Goal: Task Accomplishment & Management: Use online tool/utility

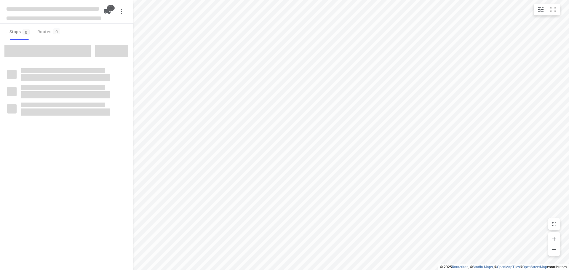
checkbox input "true"
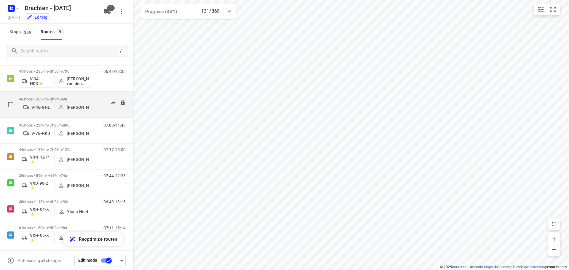
scroll to position [65, 0]
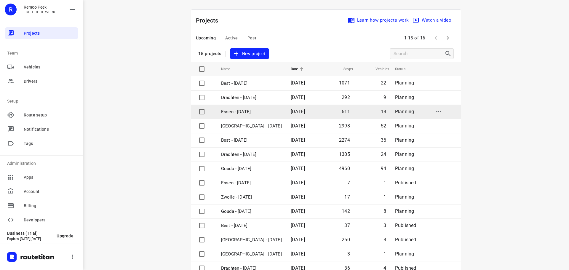
scroll to position [30, 0]
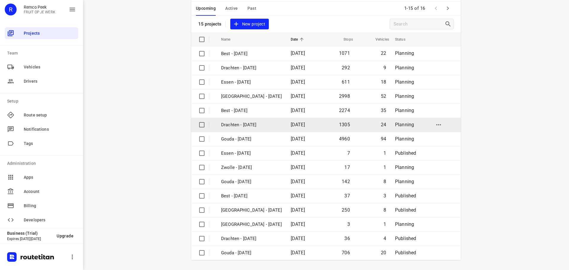
click at [242, 123] on p "Drachten - [DATE]" at bounding box center [251, 124] width 61 height 7
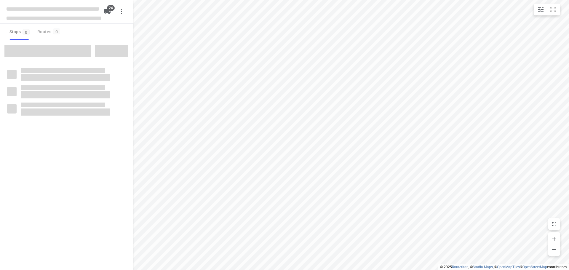
checkbox input "true"
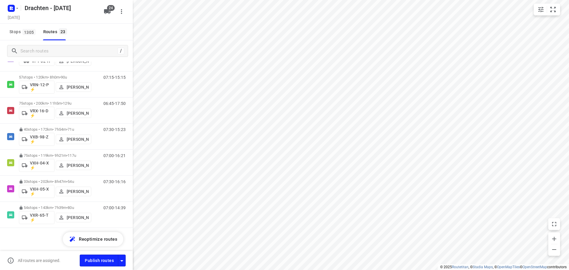
scroll to position [447, 0]
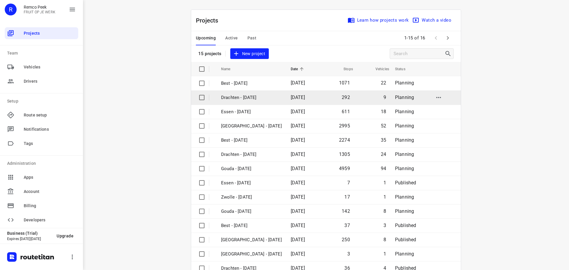
click at [247, 102] on td "Drachten - Tuesday" at bounding box center [250, 97] width 71 height 14
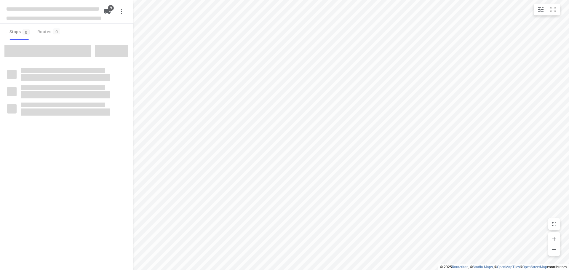
checkbox input "true"
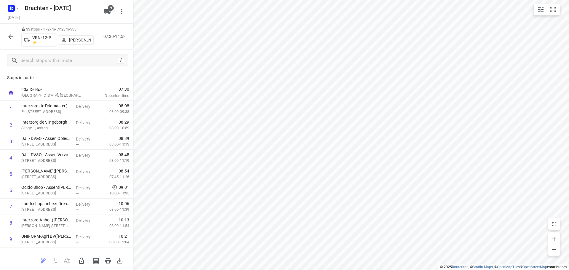
click at [10, 36] on icon "button" at bounding box center [10, 36] width 5 height 5
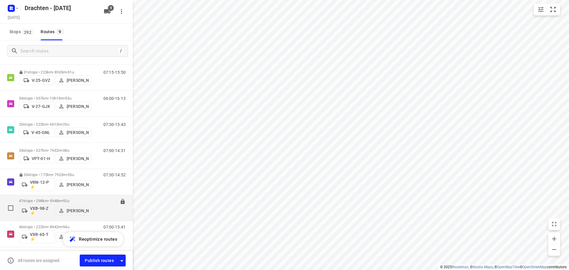
scroll to position [53, 0]
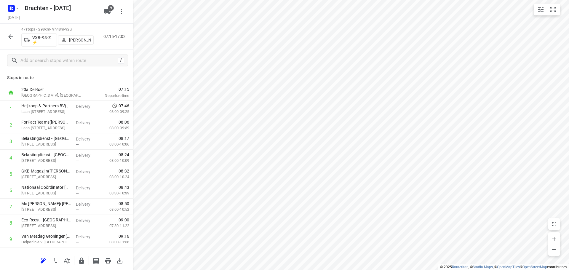
click at [10, 37] on icon "button" at bounding box center [10, 36] width 7 height 7
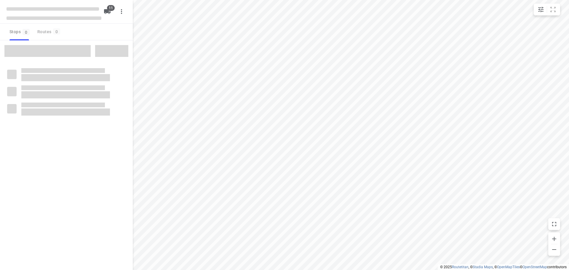
checkbox input "true"
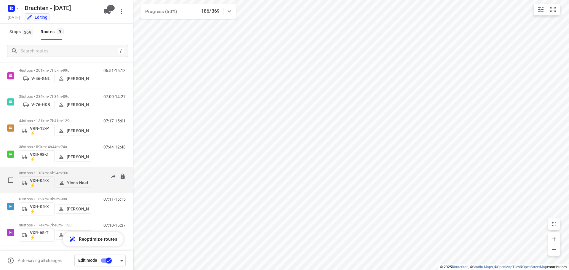
scroll to position [65, 0]
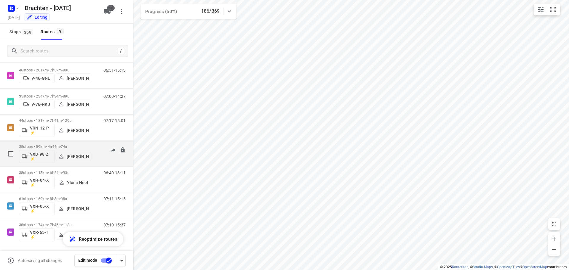
click at [56, 146] on p "35 stops • 59km • 4h44m • 74u" at bounding box center [55, 146] width 72 height 4
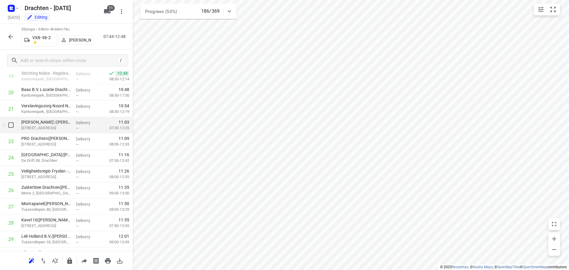
scroll to position [267, 0]
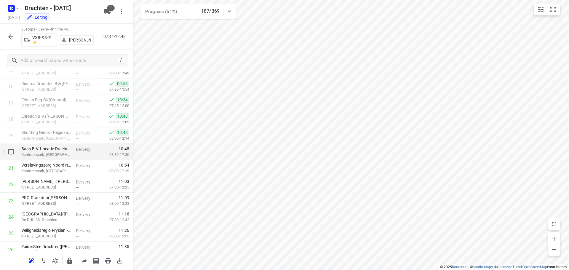
click at [64, 150] on p "Baas B.V. Locatie Drachten - Lavendelheide(Margonda Eillebrecht)" at bounding box center [46, 149] width 50 height 6
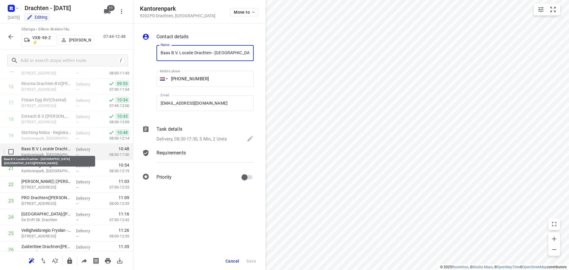
scroll to position [0, 35]
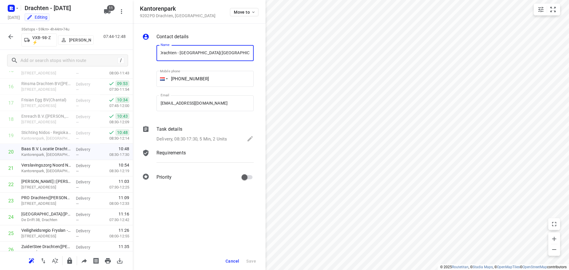
click at [151, 115] on div at bounding box center [148, 79] width 14 height 78
click at [236, 261] on span "Cancel" at bounding box center [232, 261] width 14 height 5
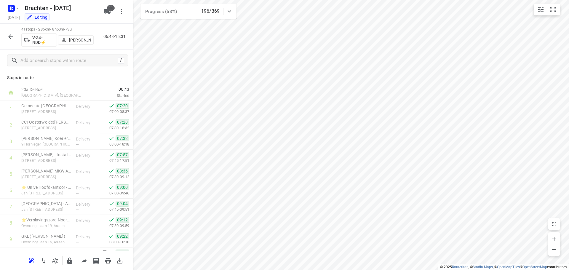
click at [7, 36] on icon "button" at bounding box center [10, 36] width 7 height 7
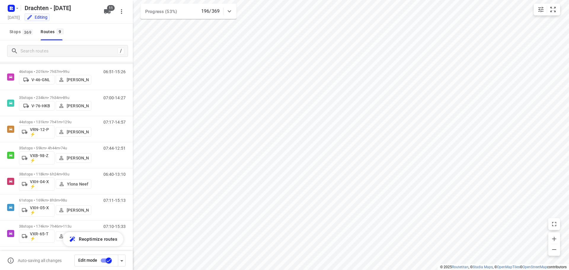
scroll to position [65, 0]
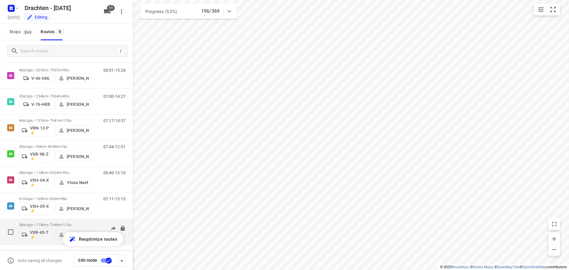
click at [54, 223] on p "38 stops • 174km • 7h46m • 113u" at bounding box center [55, 225] width 72 height 4
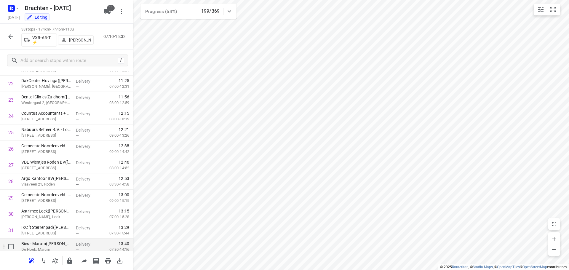
scroll to position [367, 0]
click at [14, 38] on icon "button" at bounding box center [10, 36] width 7 height 7
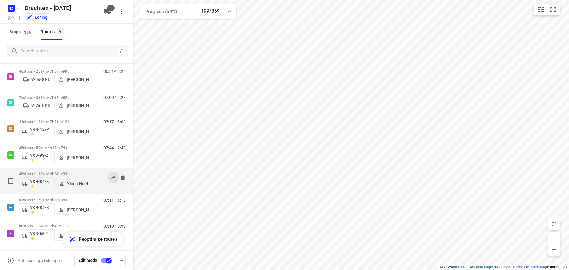
scroll to position [65, 0]
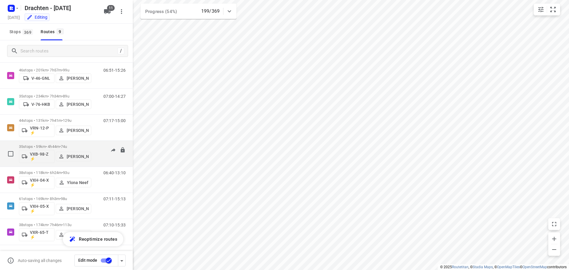
click at [44, 144] on div "35 stops • 59km • 4h44m • 74u VXB-98-Z ⚡ Jurre Woudwijk" at bounding box center [55, 153] width 72 height 25
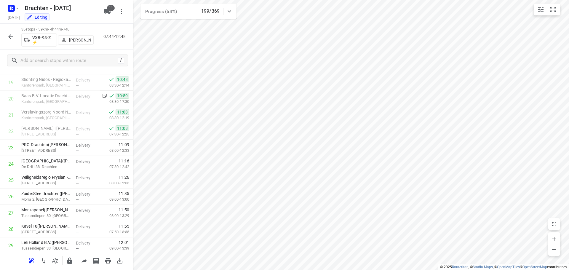
scroll to position [436, 0]
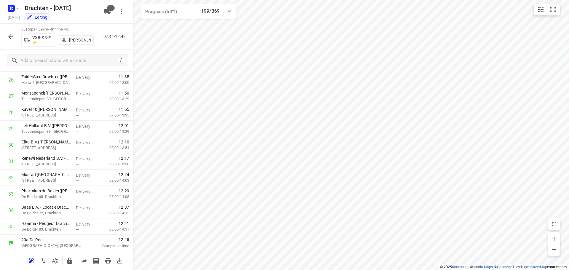
click at [8, 36] on icon "button" at bounding box center [10, 36] width 7 height 7
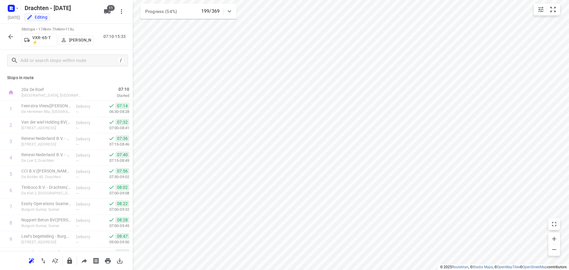
click at [15, 35] on button "button" at bounding box center [11, 37] width 12 height 12
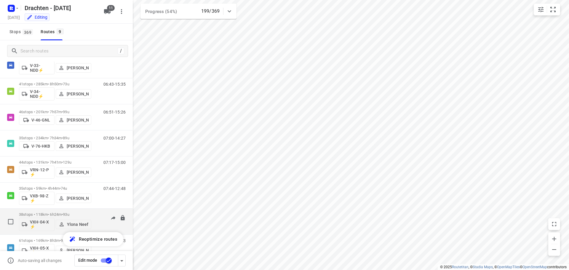
scroll to position [0, 0]
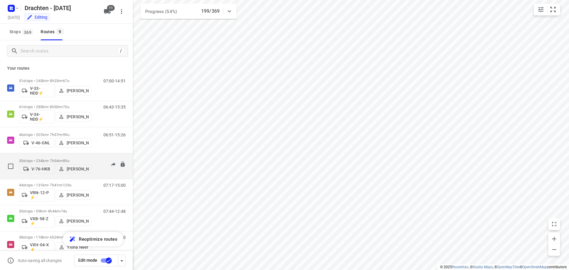
click at [49, 156] on div "35 stops • 234km • 7h34m • 89u V-76-HKB Jos Kaspers" at bounding box center [55, 166] width 72 height 21
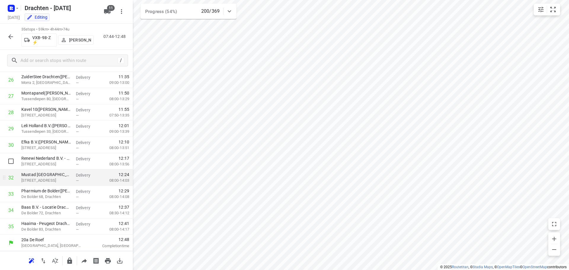
scroll to position [377, 0]
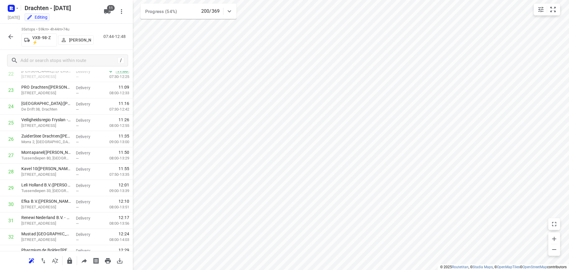
click at [9, 36] on icon "button" at bounding box center [10, 36] width 5 height 5
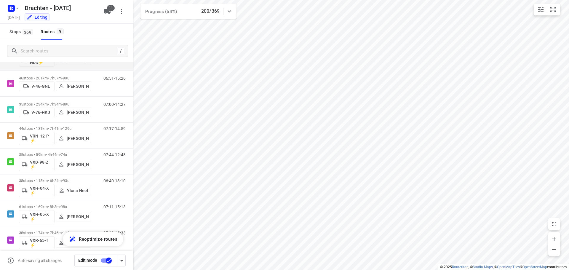
scroll to position [65, 0]
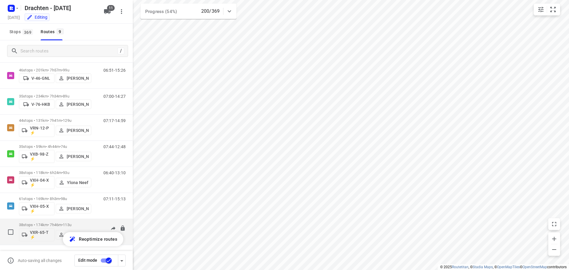
click at [48, 224] on p "38 stops • 174km • 7h46m • 113u" at bounding box center [55, 225] width 72 height 4
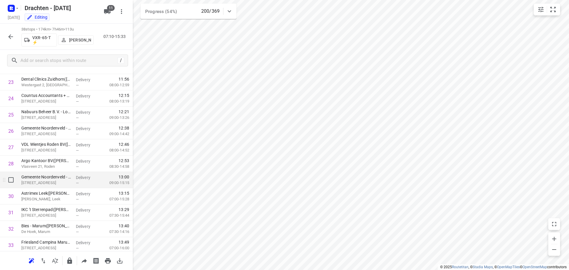
scroll to position [485, 0]
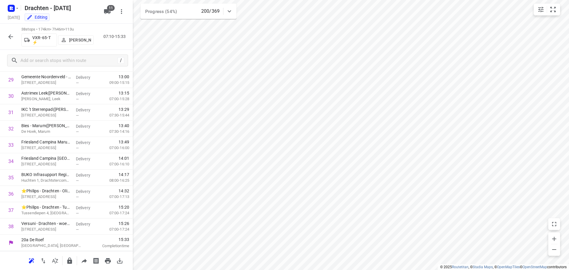
click at [10, 37] on icon "button" at bounding box center [10, 36] width 7 height 7
click at [12, 38] on icon "button" at bounding box center [10, 36] width 7 height 7
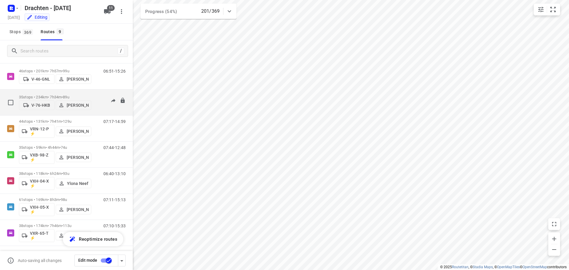
scroll to position [65, 0]
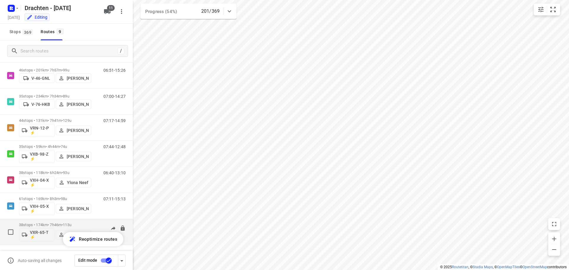
click at [52, 223] on p "38 stops • 174km • 7h46m • 113u" at bounding box center [55, 225] width 72 height 4
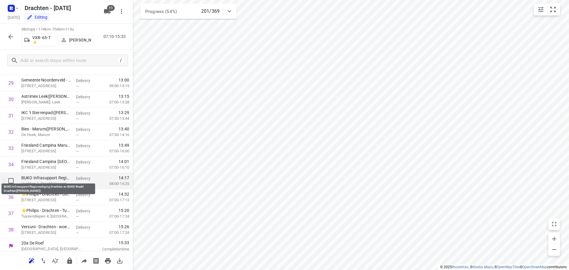
scroll to position [485, 0]
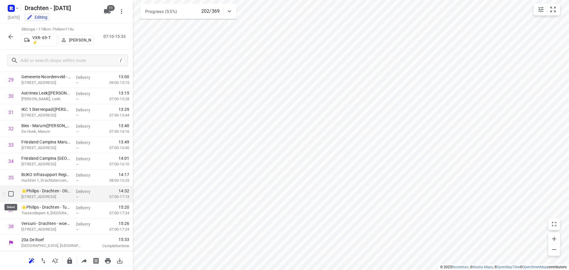
click at [10, 192] on input "checkbox" at bounding box center [11, 194] width 12 height 12
checkbox input "true"
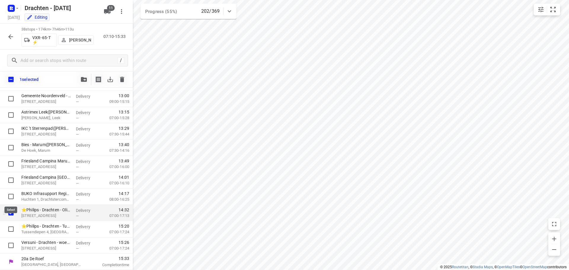
scroll to position [483, 0]
click at [12, 230] on input "checkbox" at bounding box center [11, 229] width 12 height 12
checkbox input "true"
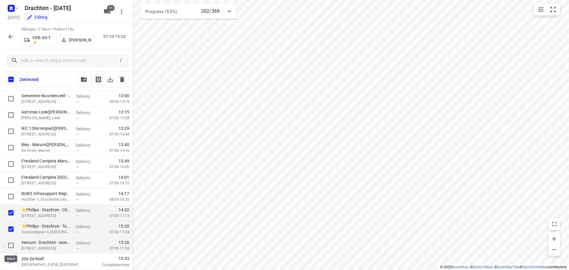
click at [11, 246] on input "checkbox" at bounding box center [11, 245] width 12 height 12
checkbox input "true"
click at [83, 80] on icon "button" at bounding box center [84, 79] width 6 height 5
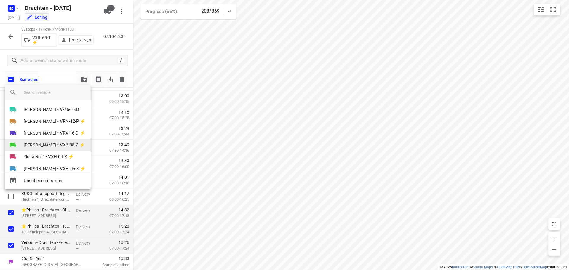
scroll to position [40, 0]
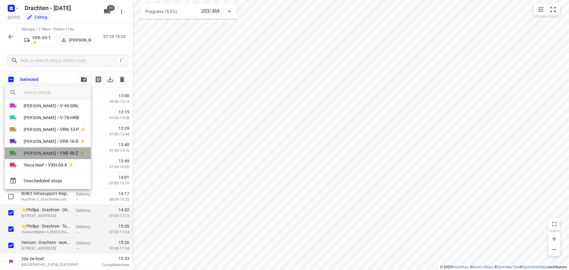
click at [43, 152] on span "[PERSON_NAME]" at bounding box center [40, 153] width 32 height 6
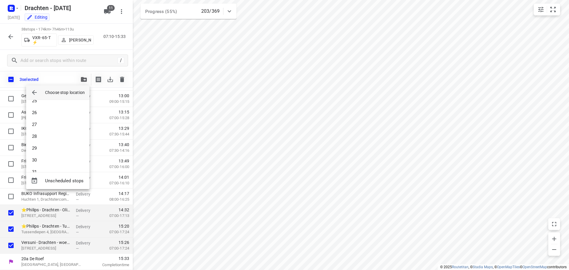
scroll to position [290, 0]
click at [50, 105] on li "25" at bounding box center [57, 102] width 63 height 12
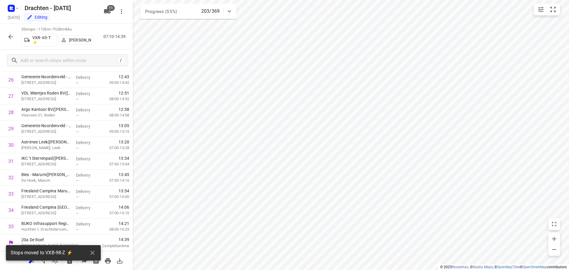
scroll to position [436, 0]
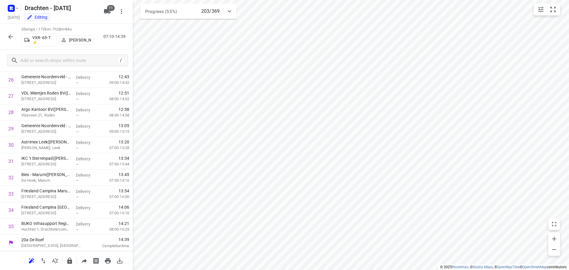
click at [10, 37] on icon "button" at bounding box center [10, 36] width 5 height 5
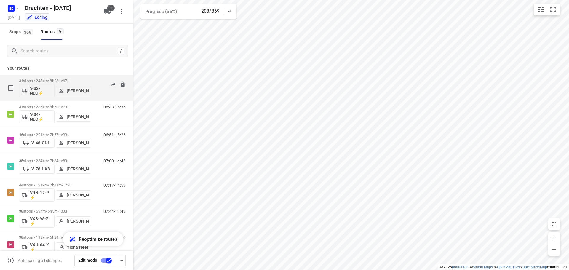
scroll to position [65, 0]
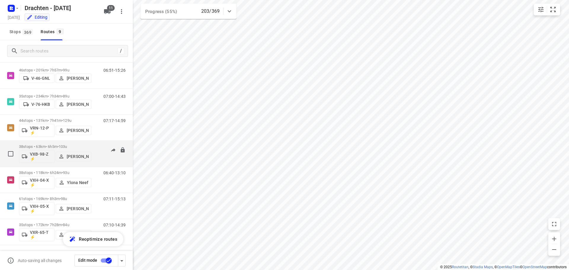
click at [54, 145] on p "38 stops • 63km • 6h5m • 103u" at bounding box center [55, 146] width 72 height 4
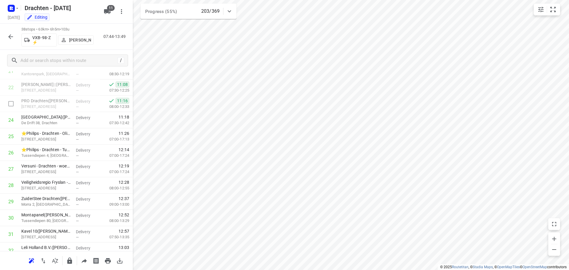
scroll to position [385, 0]
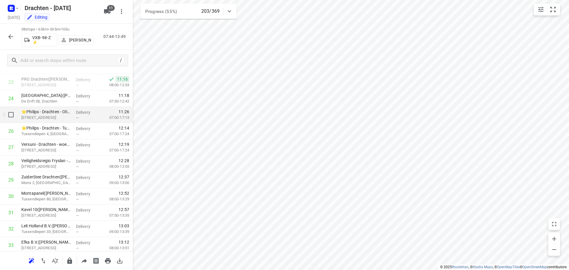
click at [79, 118] on div "—" at bounding box center [87, 118] width 22 height 4
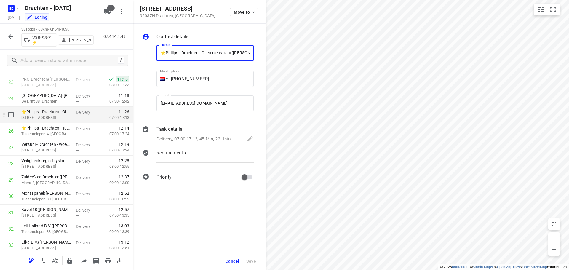
scroll to position [0, 10]
click at [250, 139] on icon at bounding box center [249, 138] width 5 height 5
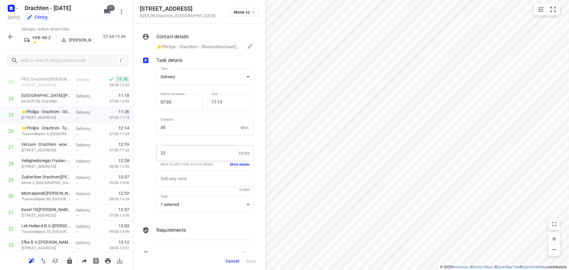
scroll to position [0, 0]
click at [239, 164] on button "More details" at bounding box center [240, 164] width 20 height 5
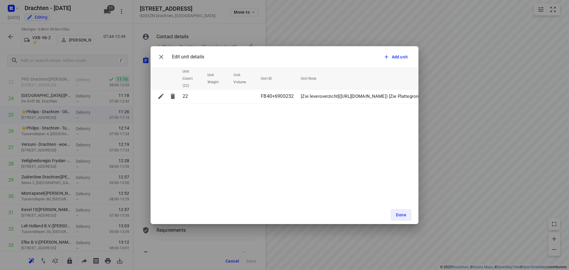
click at [142, 128] on div "Edit unit details Add unit Unit Count (22) Unit Weight Unit Volume Unit ID Unit…" at bounding box center [284, 135] width 569 height 270
click at [163, 59] on icon "button" at bounding box center [161, 56] width 7 height 7
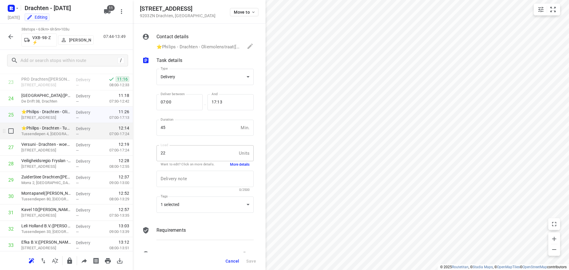
click at [112, 132] on p "07:00-17:24" at bounding box center [114, 134] width 29 height 6
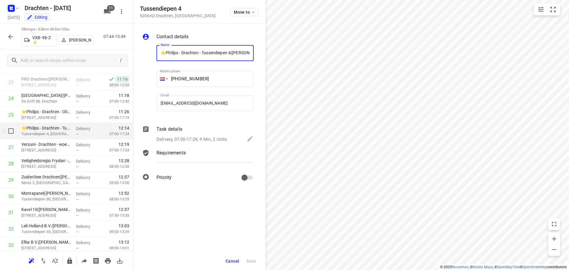
scroll to position [0, 9]
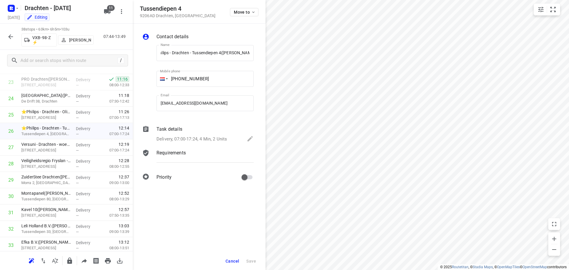
click at [244, 138] on div "Delivery, 07:00-17:24, 4 Min, 2 Units" at bounding box center [204, 139] width 97 height 8
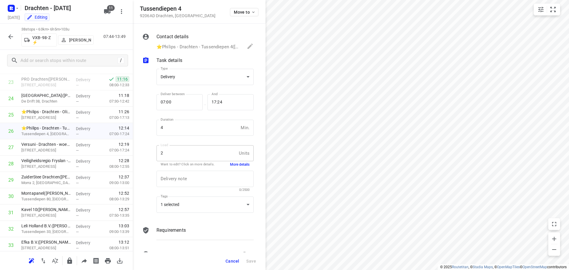
click at [235, 164] on button "More details" at bounding box center [240, 164] width 20 height 5
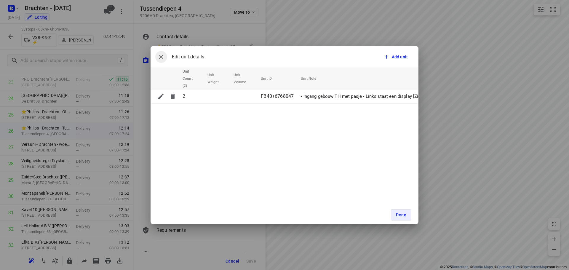
click at [164, 57] on icon "button" at bounding box center [161, 56] width 7 height 7
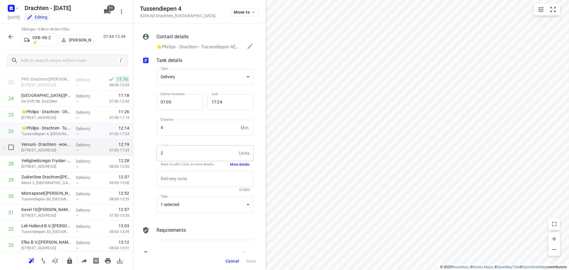
click at [79, 147] on p "Delivery" at bounding box center [87, 145] width 22 height 6
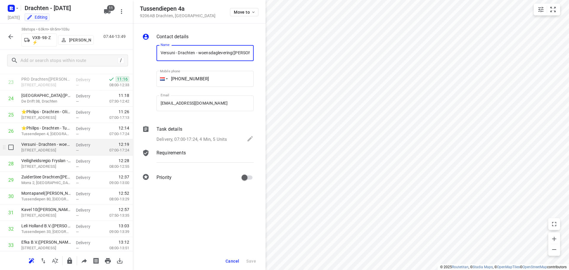
scroll to position [0, 20]
click at [248, 138] on icon at bounding box center [250, 138] width 7 height 7
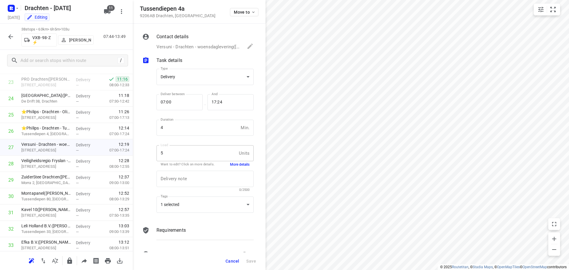
click at [243, 164] on button "More details" at bounding box center [240, 164] width 20 height 5
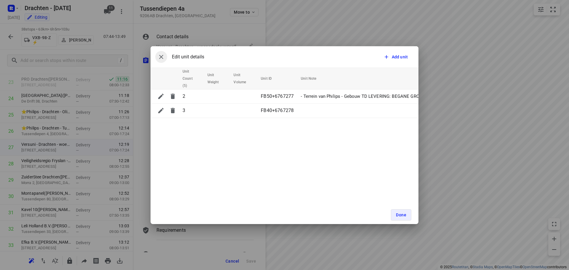
click at [161, 57] on icon "button" at bounding box center [161, 57] width 4 height 4
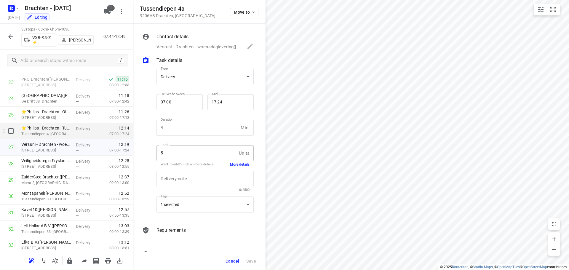
click at [90, 132] on div "—" at bounding box center [87, 134] width 22 height 4
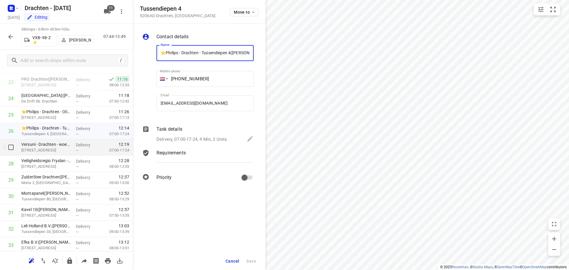
scroll to position [0, 9]
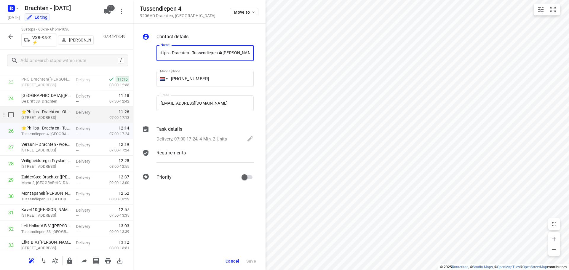
click at [108, 115] on p "07:00-17:13" at bounding box center [114, 118] width 29 height 6
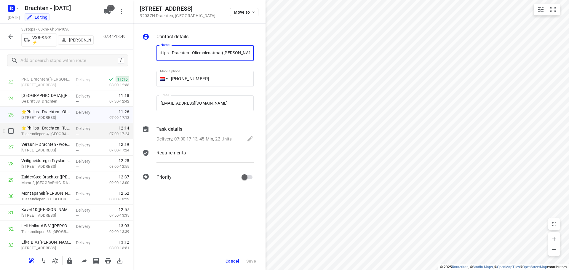
click at [101, 135] on p "07:00-17:24" at bounding box center [114, 134] width 29 height 6
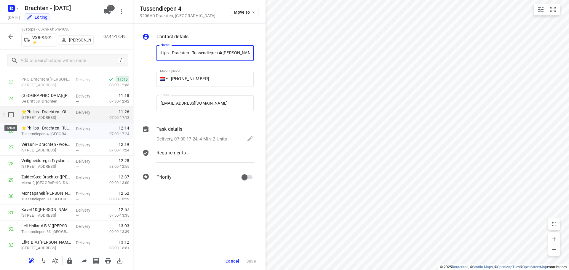
click at [12, 115] on input "checkbox" at bounding box center [11, 115] width 12 height 12
checkbox input "true"
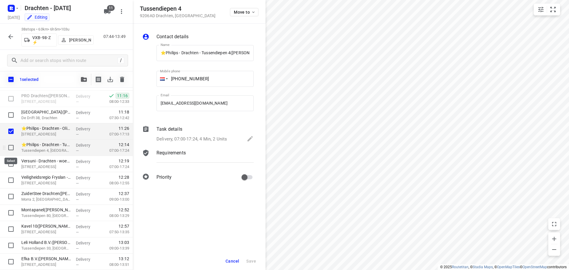
click at [10, 145] on input "checkbox" at bounding box center [11, 148] width 12 height 12
checkbox input "true"
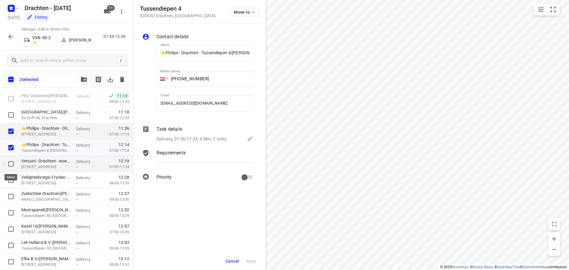
click at [11, 164] on input "checkbox" at bounding box center [11, 164] width 12 height 12
checkbox input "true"
click at [12, 36] on icon "button" at bounding box center [10, 36] width 7 height 7
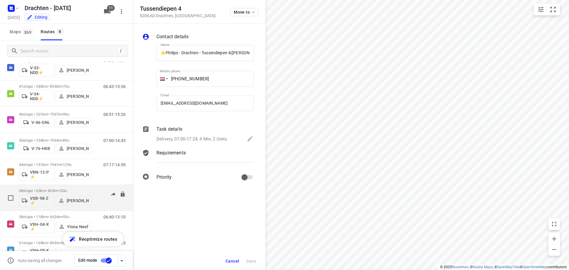
scroll to position [30, 0]
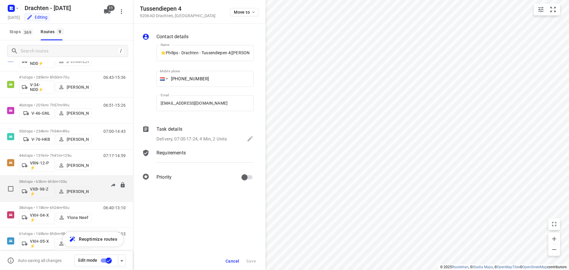
click at [52, 182] on p "38 stops • 63km • 6h5m • 103u" at bounding box center [55, 181] width 72 height 4
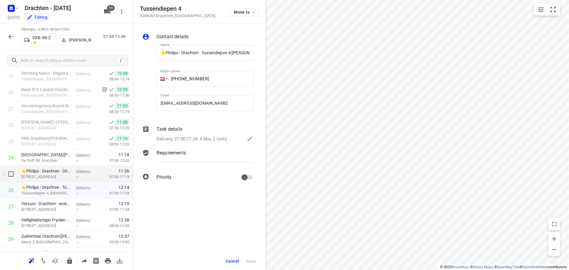
scroll to position [356, 0]
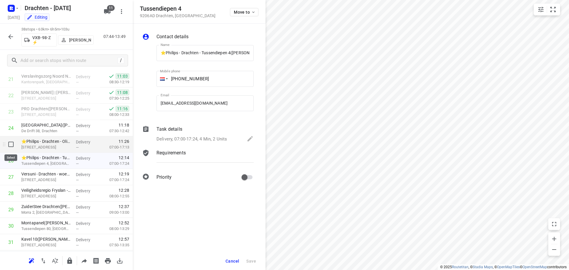
click at [13, 150] on input "checkbox" at bounding box center [11, 144] width 12 height 12
checkbox input "true"
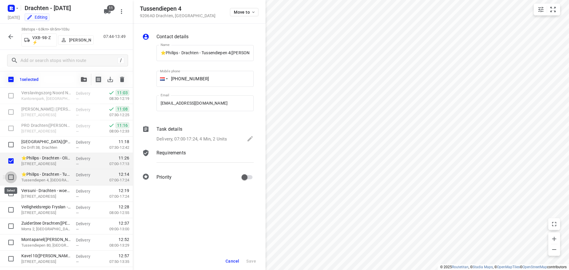
click at [10, 177] on input "checkbox" at bounding box center [11, 177] width 12 height 12
checkbox input "true"
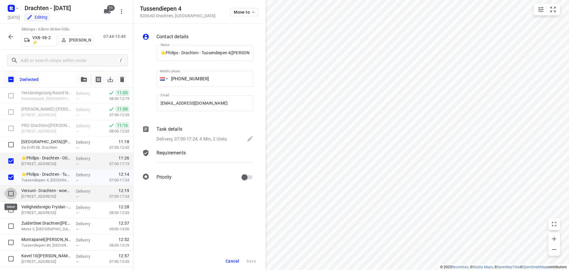
click at [10, 193] on input "checkbox" at bounding box center [11, 194] width 12 height 12
checkbox input "true"
click at [84, 78] on icon "button" at bounding box center [84, 79] width 6 height 5
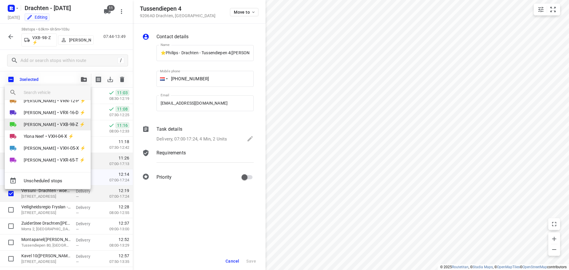
scroll to position [70, 0]
click at [45, 157] on span "Harm Jongsma" at bounding box center [40, 159] width 32 height 6
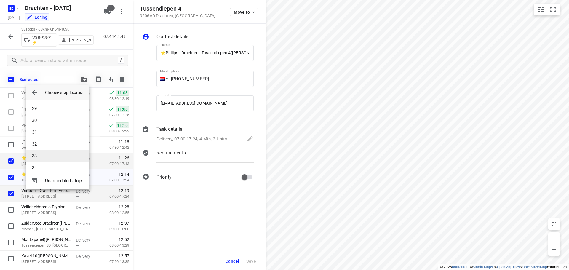
scroll to position [350, 0]
click at [49, 161] on li "35" at bounding box center [57, 162] width 63 height 12
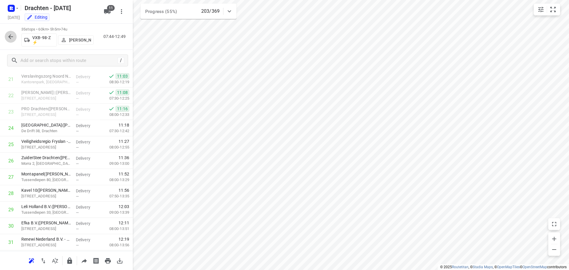
click at [9, 38] on icon "button" at bounding box center [10, 36] width 7 height 7
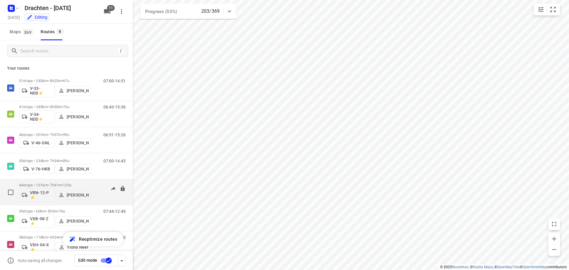
scroll to position [65, 0]
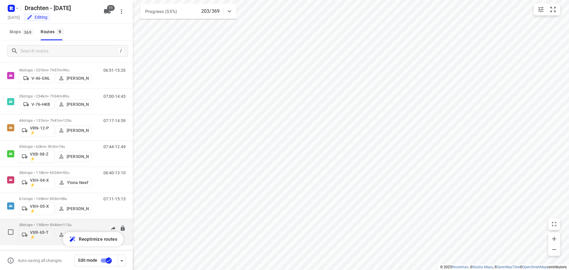
click at [89, 225] on p "38 stops • 190km • 8h46m • 113u" at bounding box center [55, 225] width 72 height 4
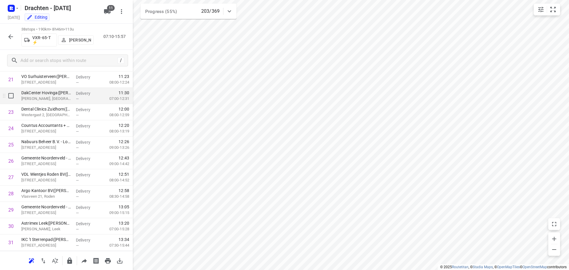
scroll to position [485, 0]
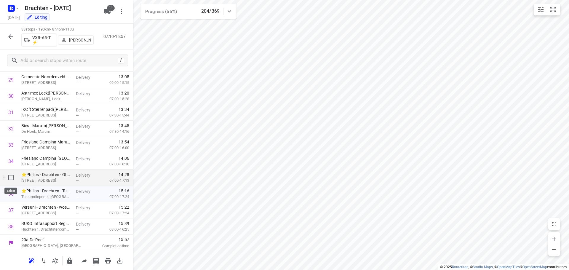
click at [13, 179] on input "checkbox" at bounding box center [11, 178] width 12 height 12
checkbox input "true"
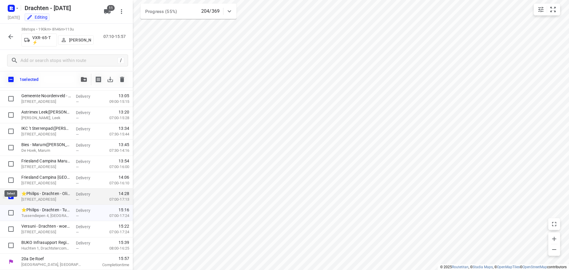
scroll to position [483, 0]
click at [11, 214] on input "checkbox" at bounding box center [11, 213] width 12 height 12
checkbox input "true"
click at [12, 229] on input "checkbox" at bounding box center [11, 229] width 12 height 12
checkbox input "true"
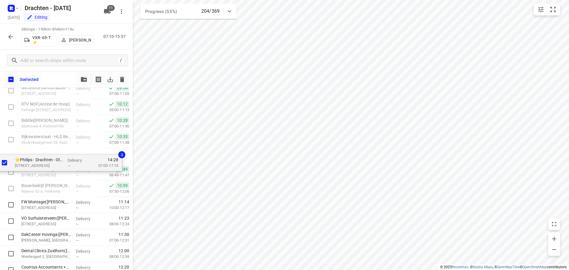
scroll to position [246, 0]
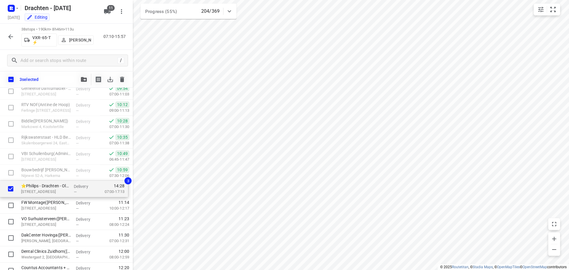
drag, startPoint x: 55, startPoint y: 199, endPoint x: 55, endPoint y: 190, distance: 9.8
click at [55, 190] on div "Feenstra Vlees(Dirk Jan Feenstra) De Hemmen 98a, Drachten Delivery — 07:14 06:3…" at bounding box center [66, 180] width 133 height 619
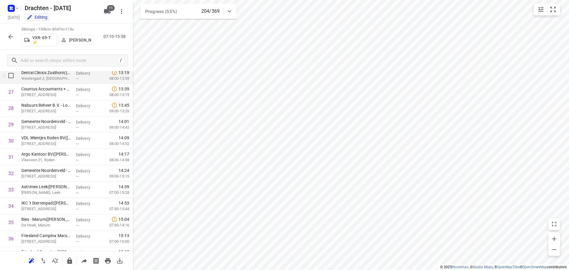
scroll to position [485, 0]
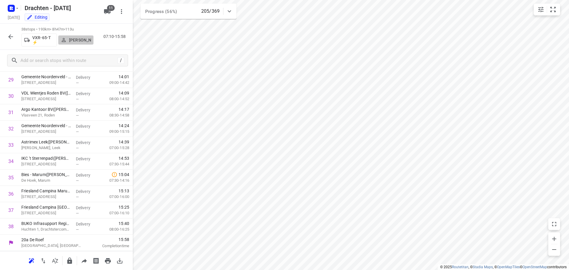
click at [74, 39] on p "Harm Jongsma" at bounding box center [80, 40] width 22 height 5
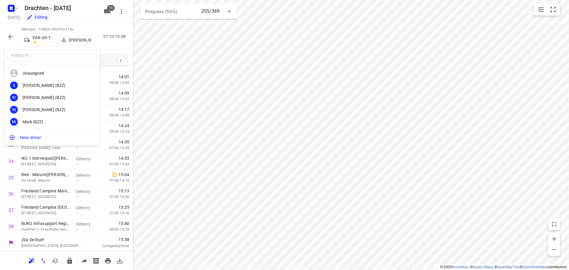
click at [111, 44] on div at bounding box center [284, 135] width 569 height 270
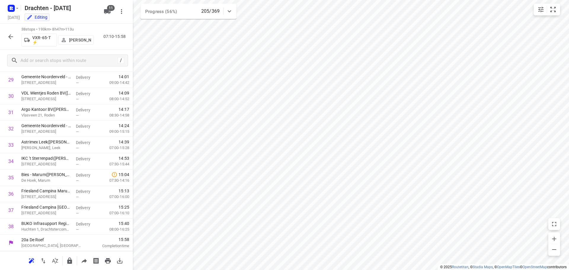
click at [11, 36] on icon "button" at bounding box center [10, 36] width 5 height 5
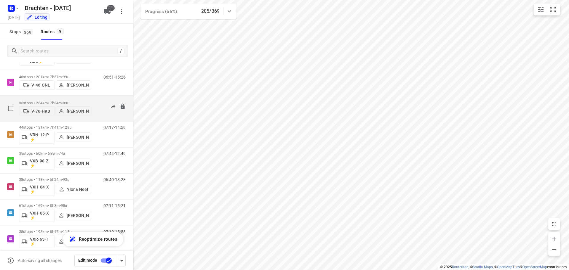
scroll to position [65, 0]
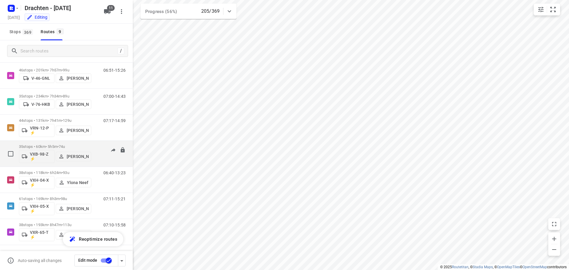
click at [55, 147] on p "35 stops • 60km • 5h5m • 74u" at bounding box center [55, 146] width 72 height 4
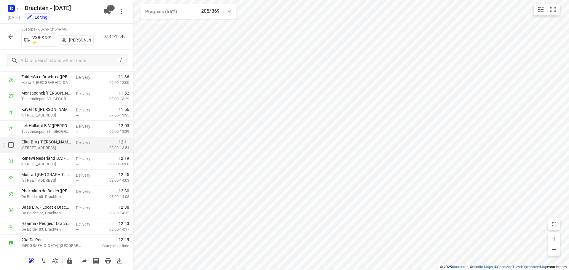
scroll to position [348, 0]
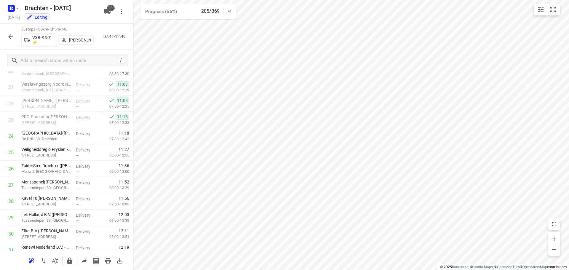
click at [86, 42] on p "[PERSON_NAME]" at bounding box center [80, 40] width 22 height 5
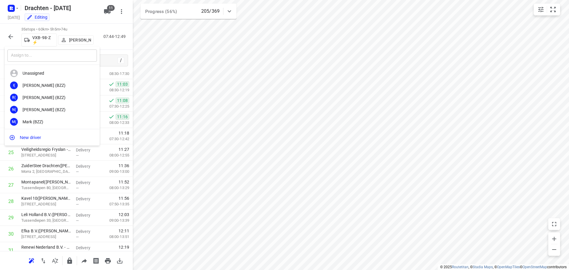
click at [42, 57] on input "text" at bounding box center [51, 55] width 89 height 12
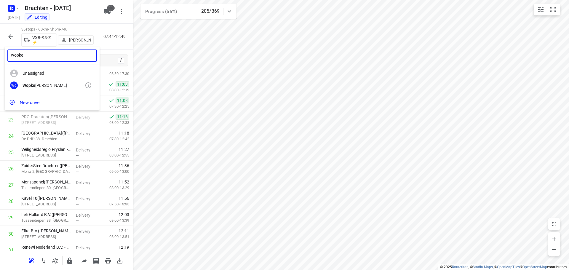
type input "wopke"
click at [43, 89] on div "Wd Wopke de Vries" at bounding box center [52, 85] width 95 height 12
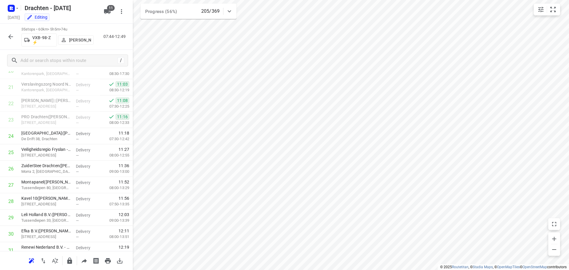
click at [9, 35] on icon "button" at bounding box center [10, 36] width 7 height 7
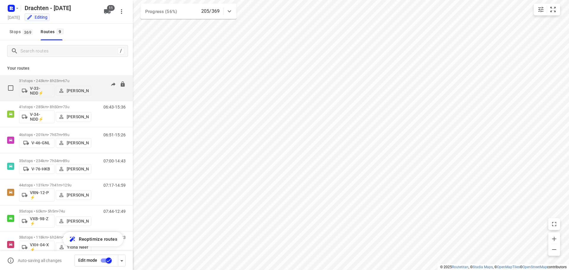
scroll to position [65, 0]
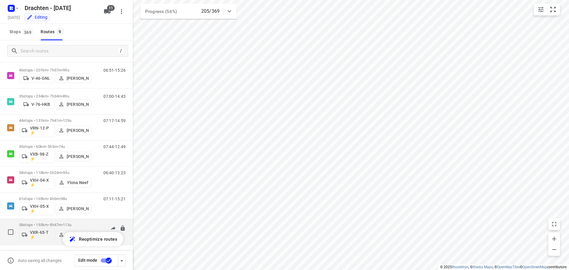
click at [96, 226] on div "07:10-15:58" at bounding box center [111, 234] width 30 height 22
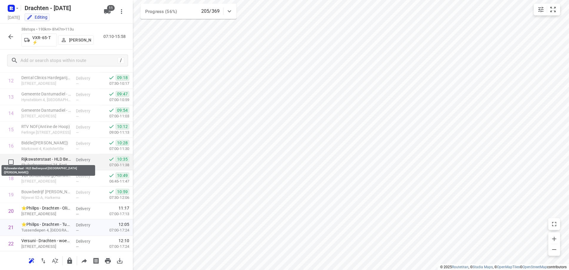
scroll to position [296, 0]
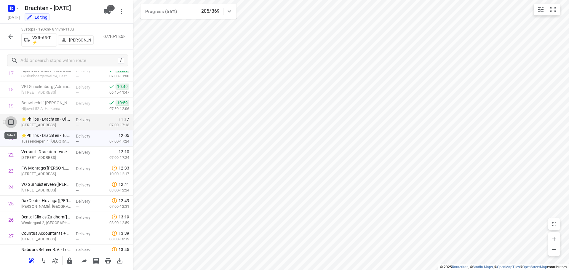
click at [10, 124] on input "checkbox" at bounding box center [11, 122] width 12 height 12
checkbox input "true"
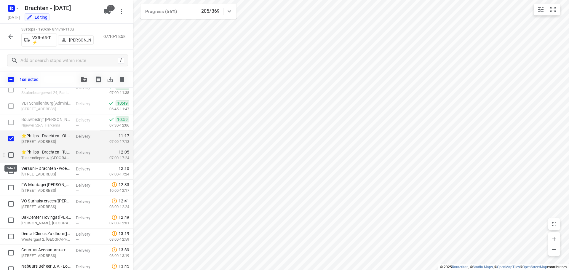
click at [11, 154] on input "checkbox" at bounding box center [11, 155] width 12 height 12
checkbox input "true"
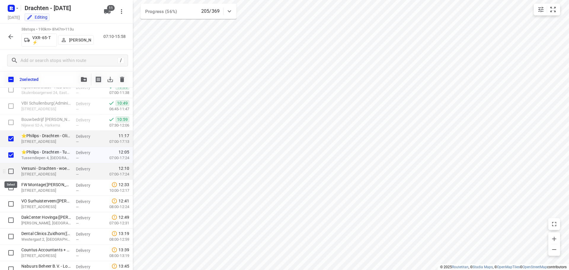
click at [10, 172] on input "checkbox" at bounding box center [11, 171] width 12 height 12
checkbox input "true"
click at [88, 78] on button "button" at bounding box center [84, 79] width 12 height 12
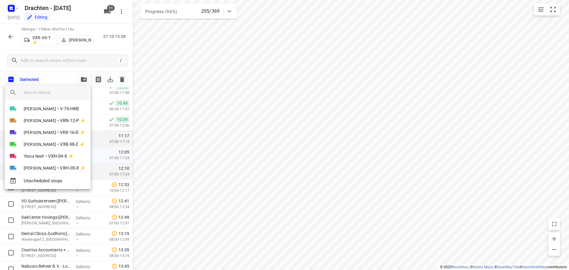
scroll to position [40, 0]
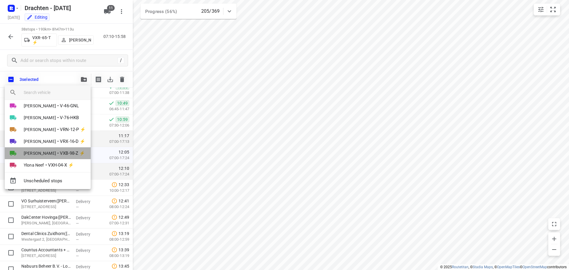
click at [56, 153] on li "Wopke de Vries • VXB-98-Z ⚡" at bounding box center [48, 153] width 86 height 12
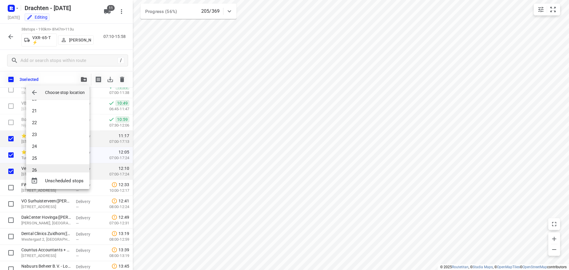
scroll to position [248, 0]
click at [42, 145] on li "25" at bounding box center [57, 145] width 63 height 12
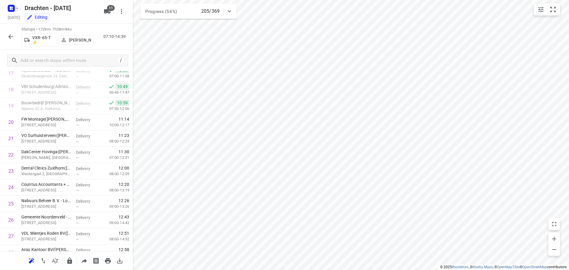
click at [10, 36] on icon "button" at bounding box center [10, 36] width 7 height 7
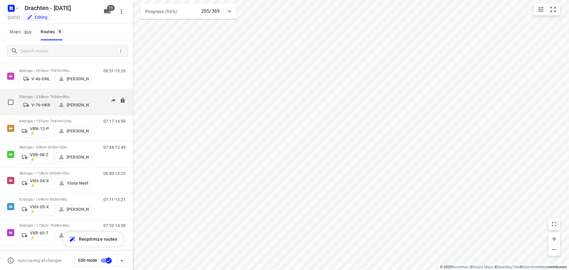
scroll to position [65, 0]
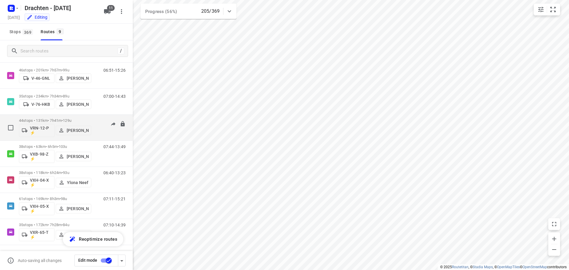
click at [55, 121] on p "44 stops • 131km • 7h41m • 129u" at bounding box center [55, 120] width 72 height 4
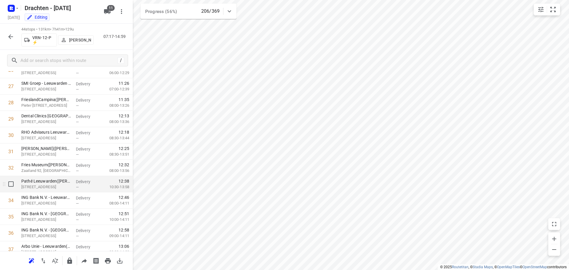
scroll to position [465, 0]
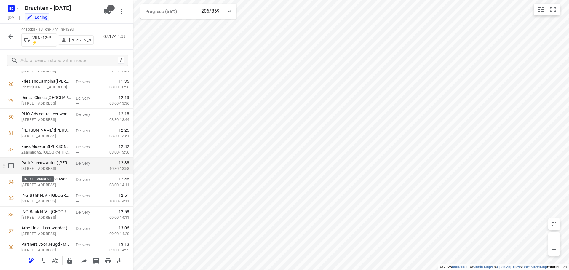
click at [45, 171] on p "Ruiterskwartier 6a, Leeuwarden" at bounding box center [46, 169] width 50 height 6
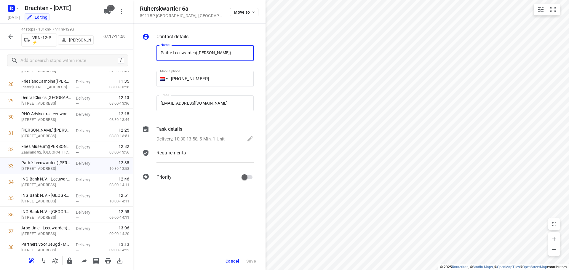
click at [247, 137] on icon at bounding box center [250, 138] width 7 height 7
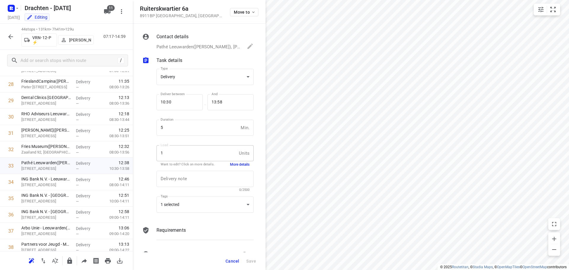
click at [233, 162] on button "More details" at bounding box center [240, 164] width 20 height 5
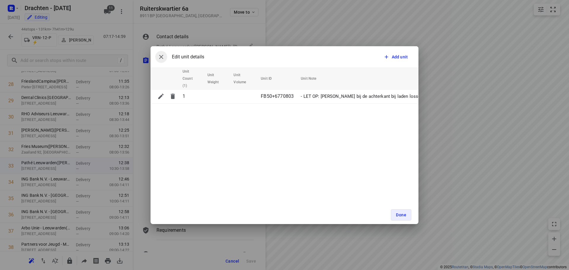
click at [163, 60] on icon "button" at bounding box center [161, 56] width 7 height 7
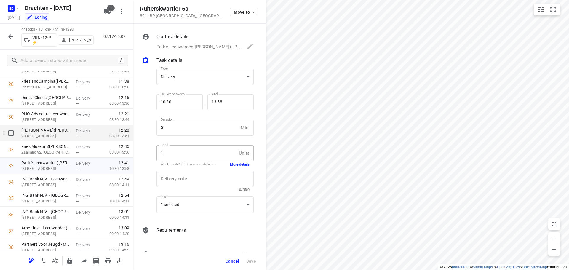
scroll to position [405, 0]
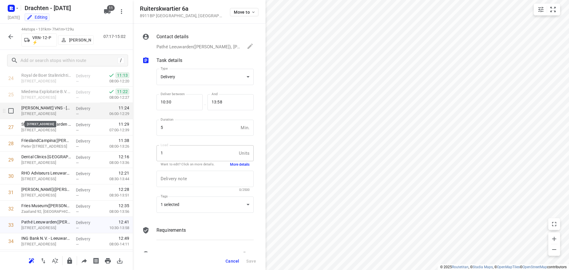
click at [51, 112] on p "Jupiterweg 16, Leeuwarden" at bounding box center [46, 114] width 50 height 6
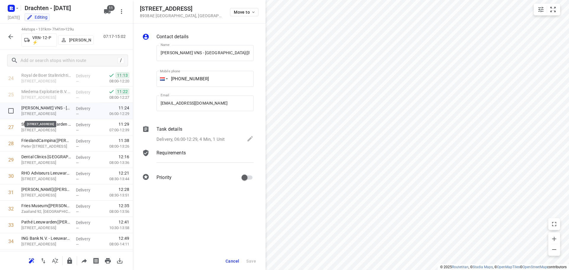
scroll to position [0, 148]
click at [246, 138] on div "Delivery, 06:00-12:29, 4 Min, 1 Unit" at bounding box center [204, 139] width 97 height 8
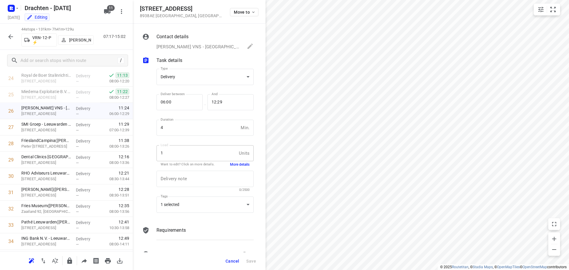
click at [234, 162] on button "More details" at bounding box center [240, 164] width 20 height 5
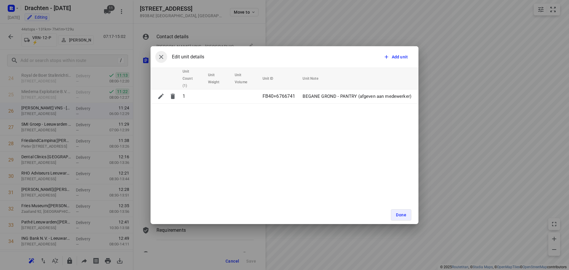
click at [163, 53] on icon "button" at bounding box center [161, 56] width 7 height 7
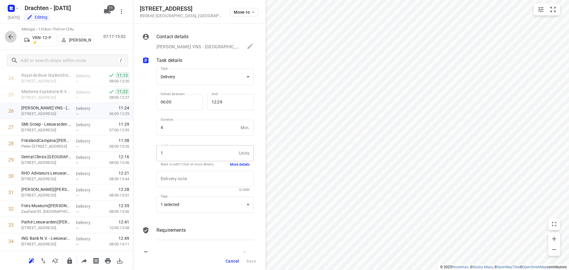
click at [11, 36] on icon "button" at bounding box center [10, 36] width 7 height 7
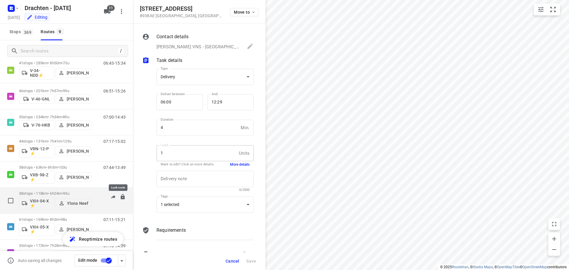
scroll to position [65, 0]
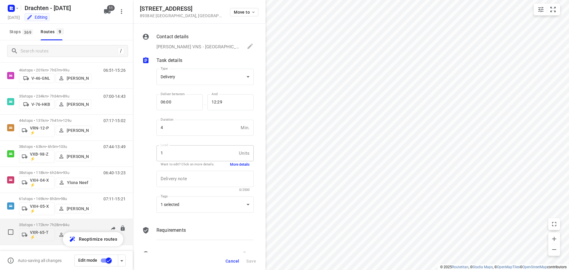
click at [81, 224] on p "35 stops • 172km • 7h28m • 84u" at bounding box center [55, 225] width 72 height 4
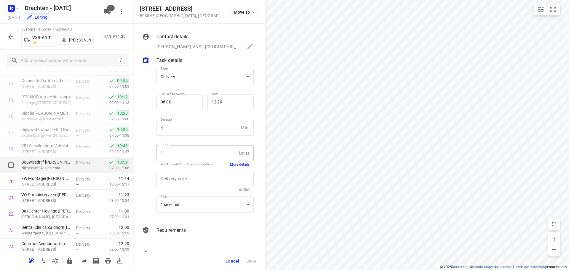
scroll to position [436, 0]
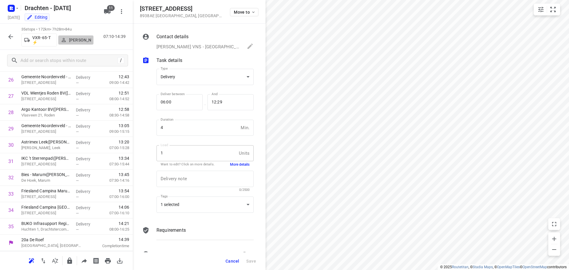
click at [77, 40] on p "Harm Jongsma" at bounding box center [80, 40] width 22 height 5
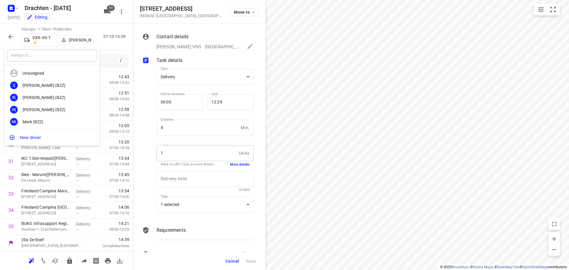
click at [48, 55] on input "text" at bounding box center [51, 55] width 89 height 12
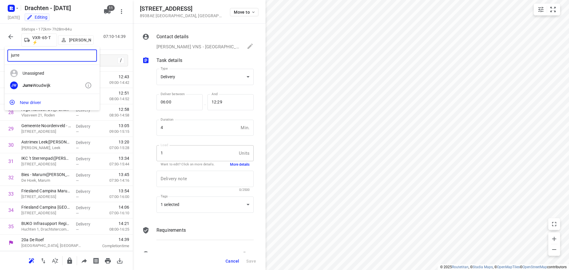
type input "jurre"
click at [50, 84] on div "Jurre Woudwijk" at bounding box center [54, 85] width 62 height 5
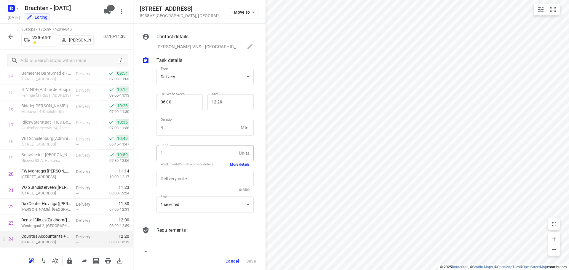
scroll to position [229, 0]
click at [232, 260] on span "Cancel" at bounding box center [232, 261] width 14 height 5
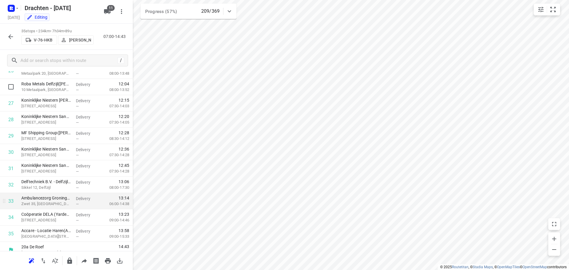
scroll to position [436, 0]
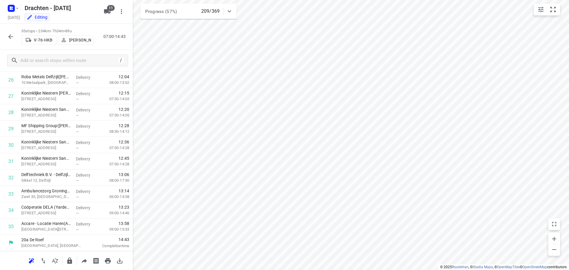
click at [9, 37] on icon "button" at bounding box center [10, 36] width 5 height 5
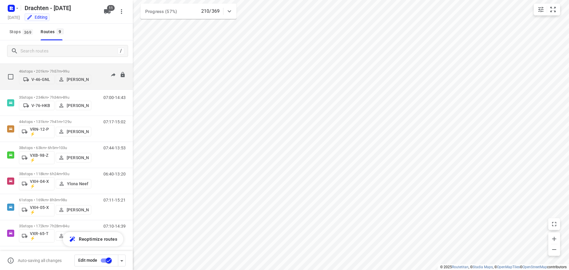
scroll to position [65, 0]
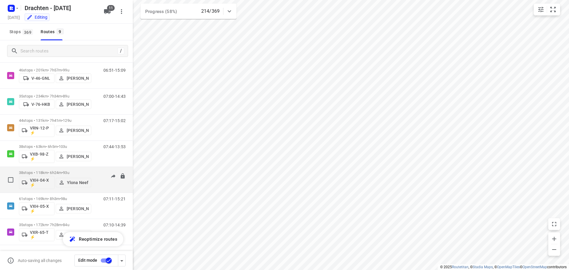
click at [63, 171] on span "•" at bounding box center [62, 172] width 1 height 4
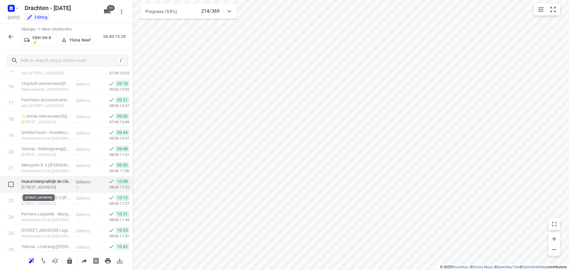
scroll to position [485, 0]
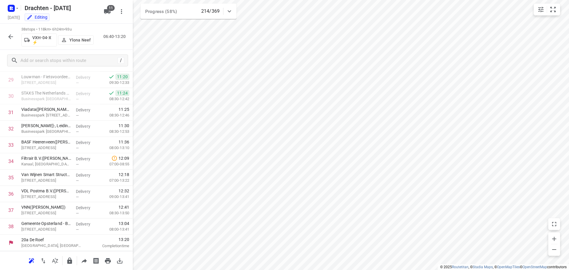
click at [11, 41] on button "button" at bounding box center [11, 37] width 12 height 12
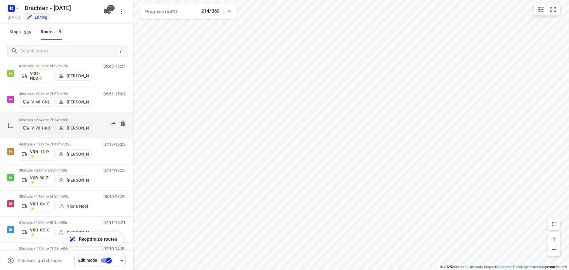
scroll to position [65, 0]
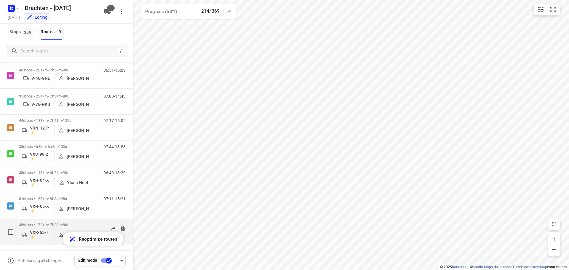
click at [84, 223] on p "35 stops • 172km • 7h28m • 84u" at bounding box center [55, 225] width 72 height 4
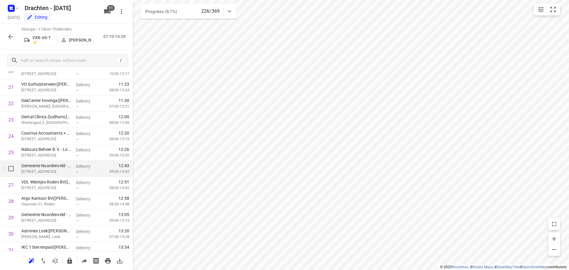
scroll to position [259, 0]
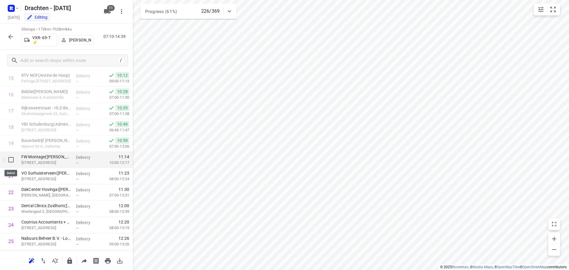
click at [12, 161] on input "checkbox" at bounding box center [11, 160] width 12 height 12
checkbox input "true"
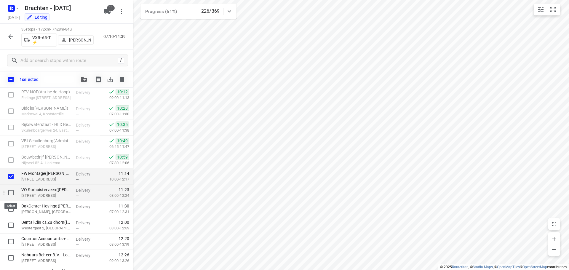
click at [12, 193] on input "checkbox" at bounding box center [11, 193] width 12 height 12
checkbox input "true"
click at [11, 209] on input "checkbox" at bounding box center [11, 209] width 12 height 12
checkbox input "true"
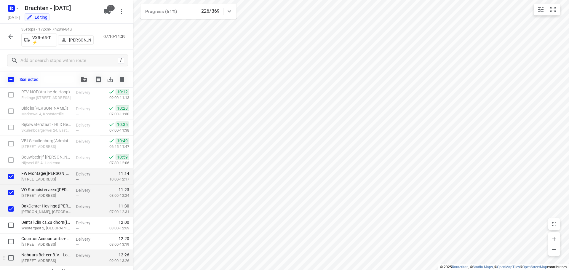
scroll to position [318, 0]
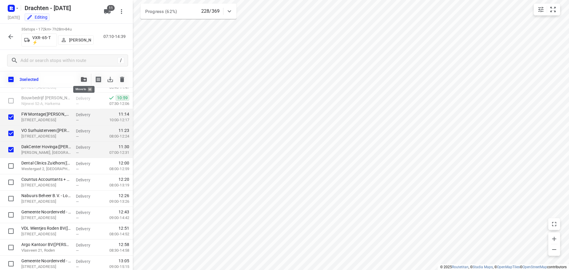
click at [83, 79] on icon "button" at bounding box center [84, 79] width 6 height 5
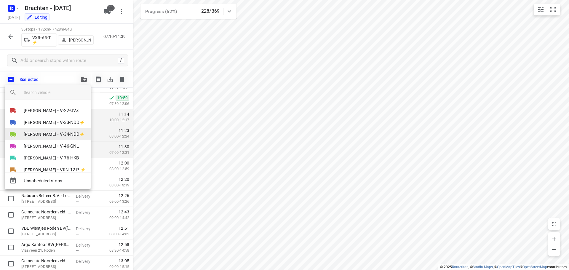
scroll to position [70, 0]
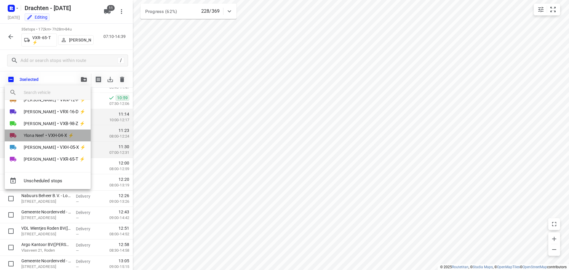
click at [54, 135] on span "VXH-04-X ⚡" at bounding box center [61, 135] width 26 height 7
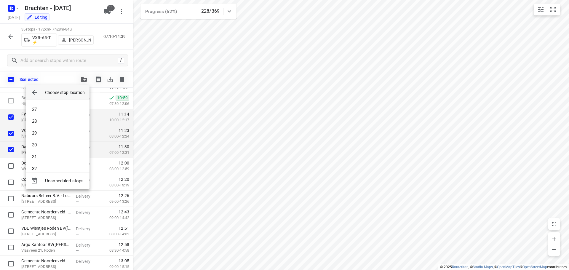
scroll to position [385, 0]
click at [54, 163] on li "38" at bounding box center [57, 162] width 63 height 12
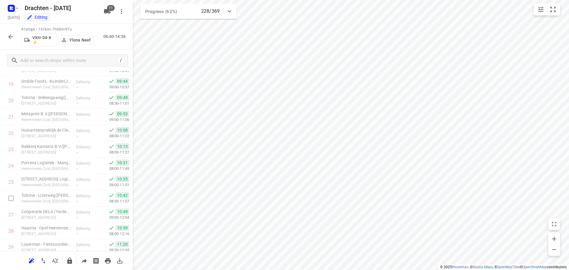
scroll to position [534, 0]
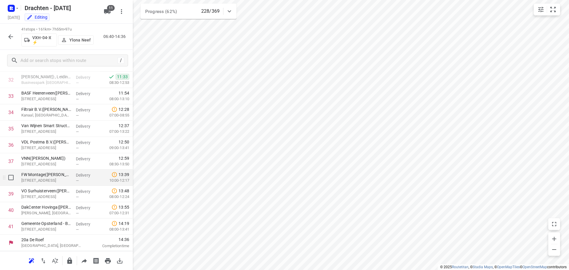
click at [82, 180] on div "—" at bounding box center [87, 180] width 22 height 4
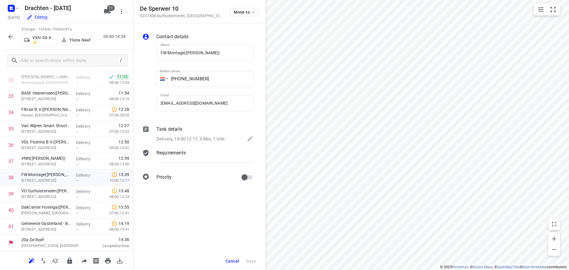
click at [245, 138] on div "Delivery, 10:00-12:17, 5 Min, 1 Unit" at bounding box center [204, 139] width 97 height 8
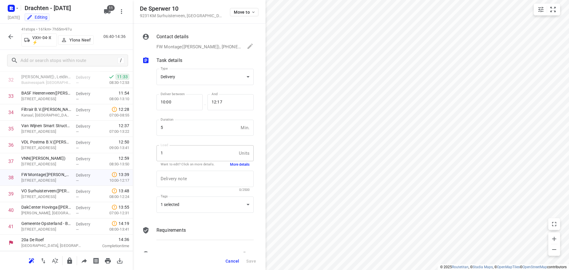
click at [239, 165] on button "More details" at bounding box center [240, 164] width 20 height 5
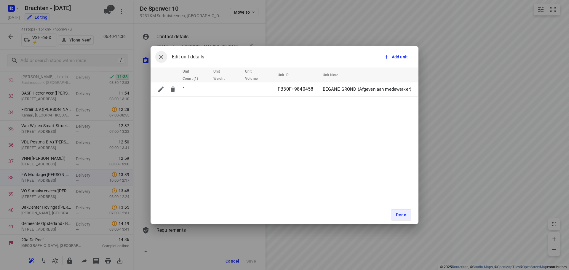
click at [160, 56] on icon "button" at bounding box center [161, 57] width 4 height 4
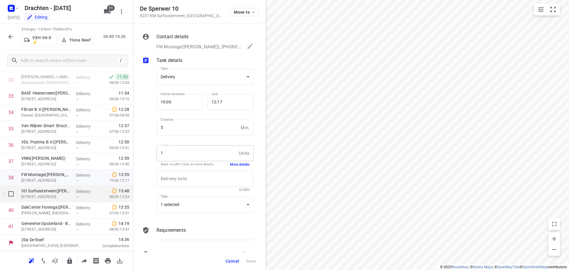
click at [58, 197] on p "Langelaan 18, Surhuisterveen" at bounding box center [46, 197] width 50 height 6
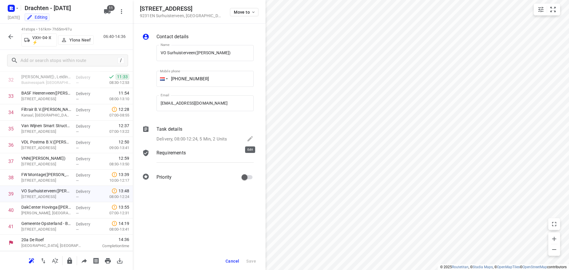
click at [252, 139] on icon at bounding box center [250, 138] width 7 height 7
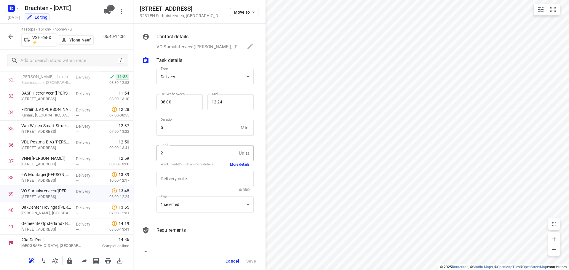
click at [236, 164] on button "More details" at bounding box center [240, 164] width 20 height 5
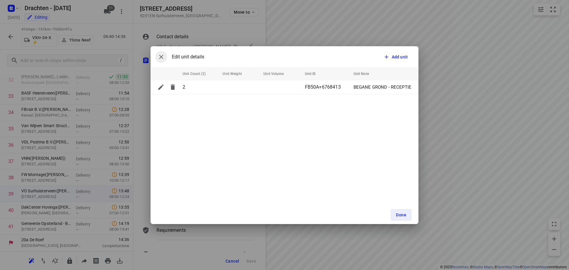
click at [160, 57] on icon "button" at bounding box center [161, 56] width 7 height 7
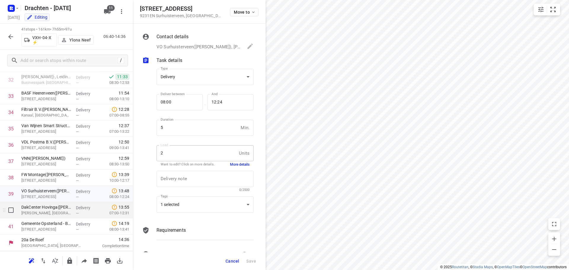
click at [81, 215] on div "—" at bounding box center [87, 213] width 22 height 4
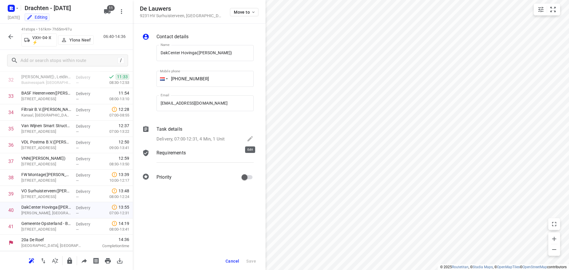
click at [252, 137] on icon at bounding box center [249, 138] width 5 height 5
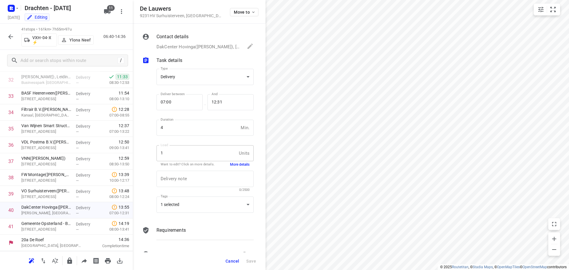
click at [238, 166] on button "More details" at bounding box center [240, 164] width 20 height 5
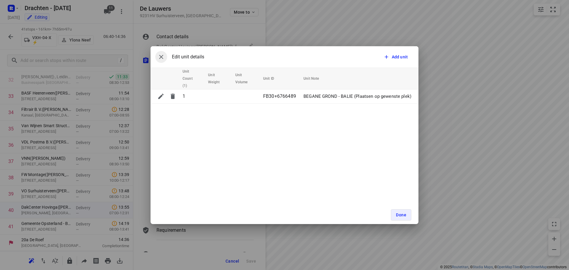
click at [164, 58] on icon "button" at bounding box center [161, 56] width 7 height 7
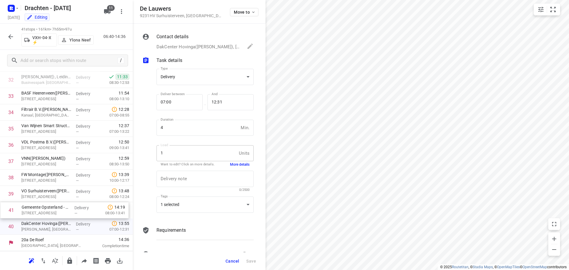
drag, startPoint x: 69, startPoint y: 231, endPoint x: 68, endPoint y: 212, distance: 18.4
click at [14, 39] on button "button" at bounding box center [11, 37] width 12 height 12
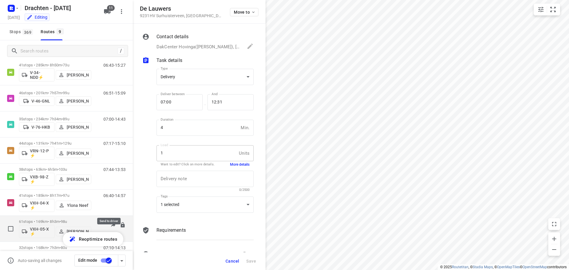
scroll to position [65, 0]
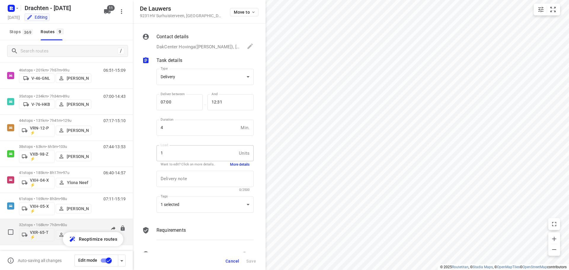
click at [96, 225] on div "07:10-14:13" at bounding box center [111, 234] width 30 height 22
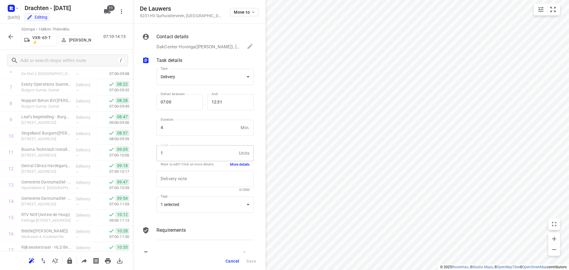
scroll to position [267, 0]
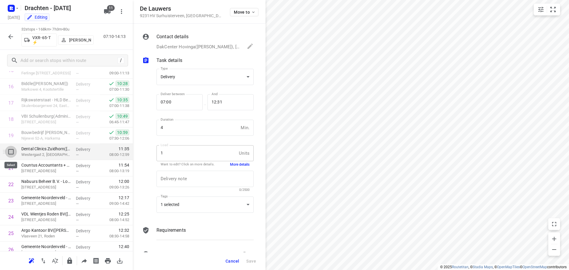
click at [13, 154] on input "checkbox" at bounding box center [11, 152] width 12 height 12
checkbox input "true"
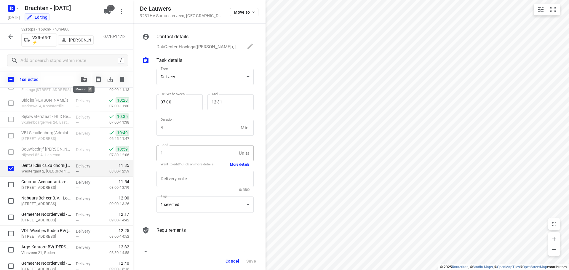
click at [82, 77] on button "button" at bounding box center [84, 79] width 12 height 12
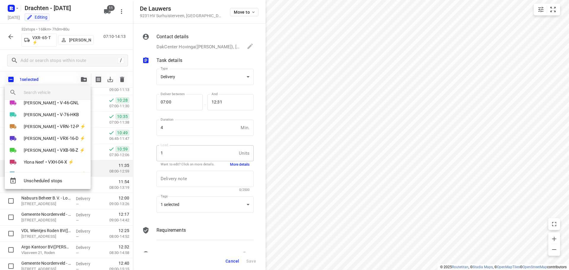
scroll to position [70, 0]
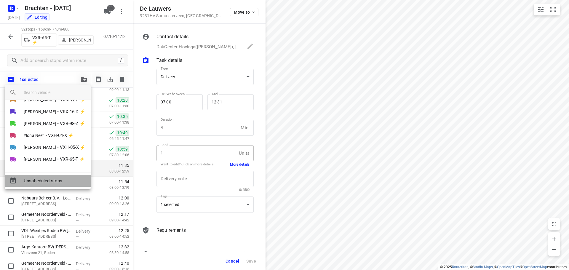
click at [55, 179] on span "Unscheduled stops" at bounding box center [55, 180] width 62 height 7
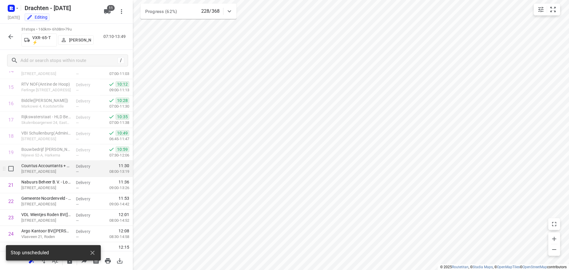
scroll to position [388, 0]
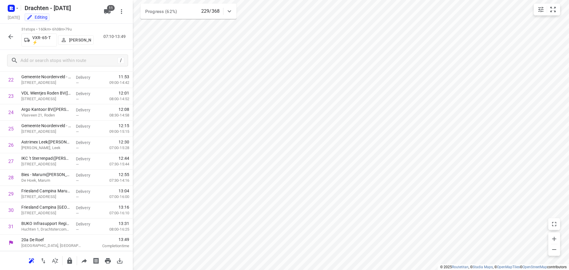
click at [9, 36] on icon "button" at bounding box center [10, 36] width 5 height 5
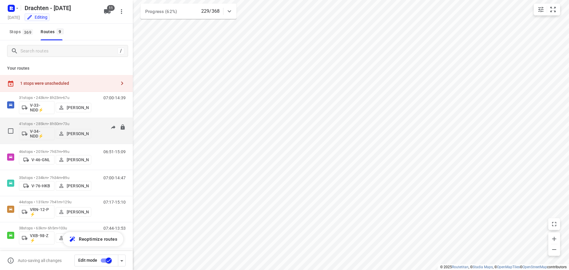
scroll to position [81, 0]
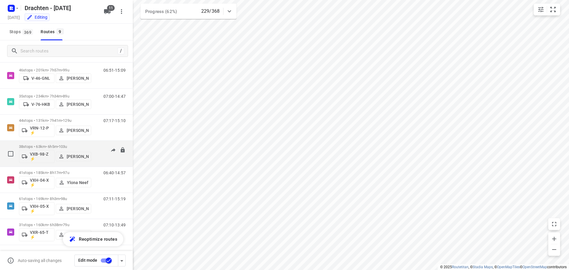
click at [59, 146] on p "38 stops • 63km • 6h5m • 103u" at bounding box center [55, 146] width 72 height 4
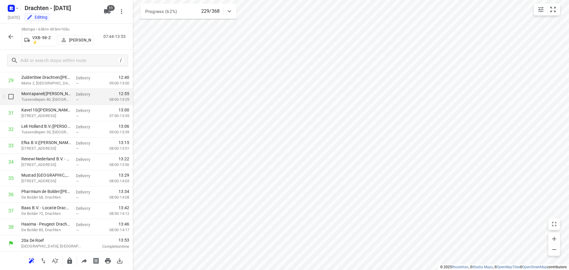
scroll to position [502, 0]
click at [10, 35] on icon "button" at bounding box center [10, 36] width 7 height 7
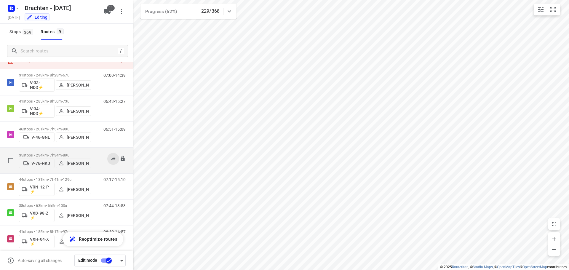
scroll to position [0, 0]
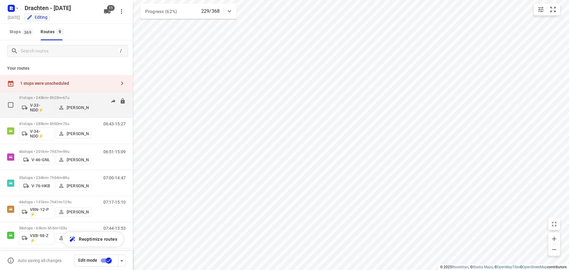
click at [83, 98] on p "31 stops • 243km • 8h23m • 67u" at bounding box center [55, 97] width 72 height 4
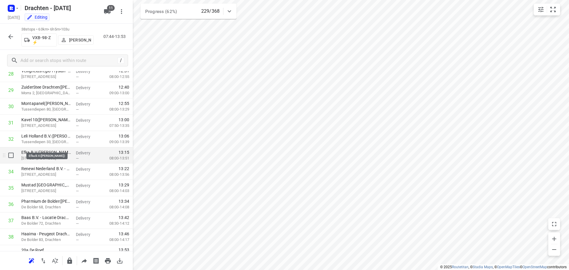
scroll to position [502, 0]
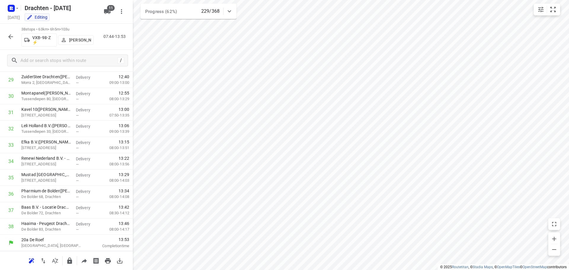
click at [11, 39] on icon "button" at bounding box center [10, 36] width 5 height 5
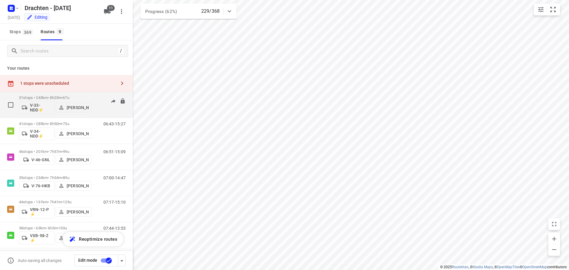
click at [55, 96] on p "31 stops • 243km • 8h23m • 67u" at bounding box center [55, 97] width 72 height 4
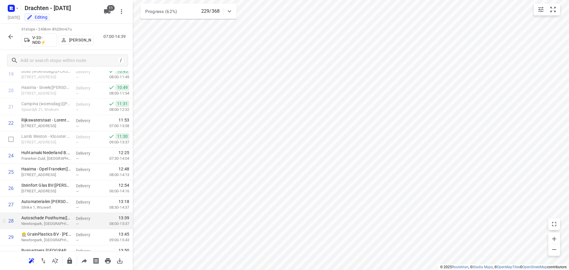
scroll to position [388, 0]
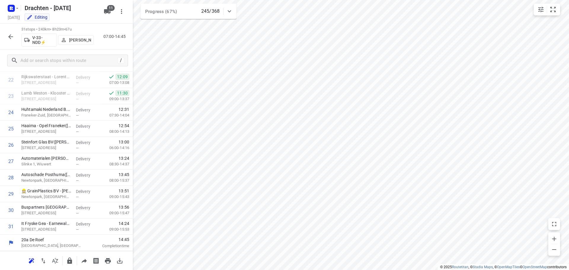
click at [13, 37] on icon "button" at bounding box center [10, 36] width 5 height 5
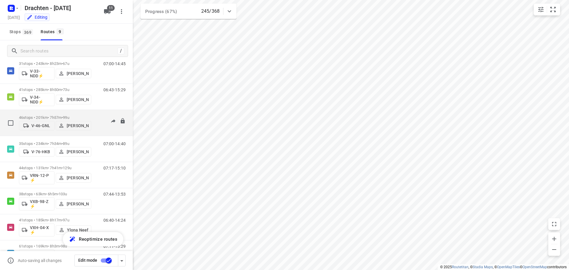
scroll to position [81, 0]
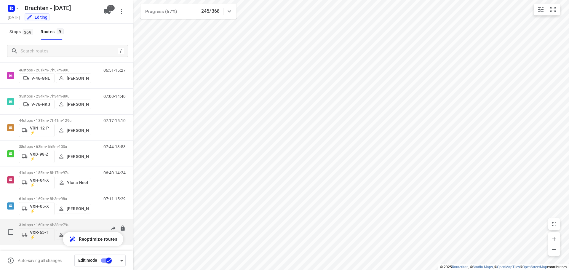
click at [99, 225] on div "07:10-14:21" at bounding box center [111, 234] width 30 height 22
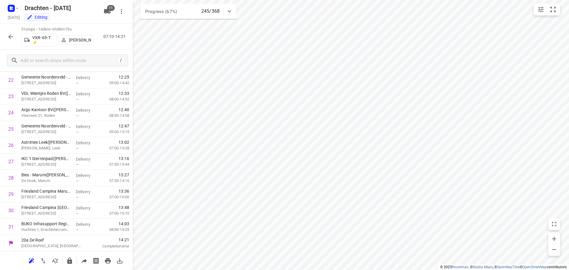
scroll to position [388, 0]
click at [12, 227] on input "checkbox" at bounding box center [11, 226] width 12 height 12
checkbox input "true"
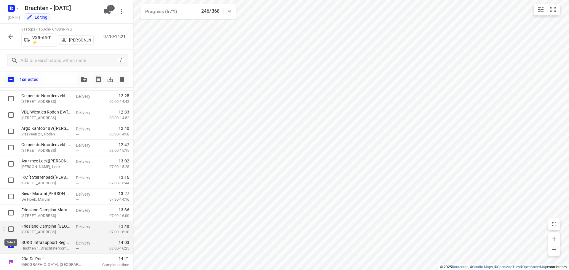
scroll to position [386, 0]
click at [85, 80] on icon "button" at bounding box center [84, 79] width 6 height 5
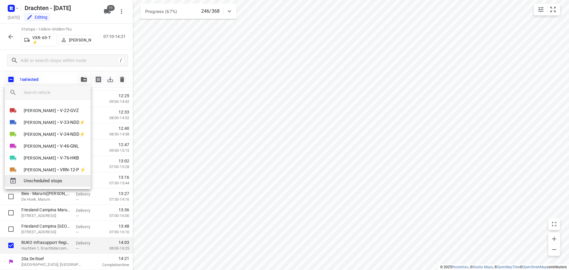
click at [55, 180] on span "Unscheduled stops" at bounding box center [55, 180] width 62 height 7
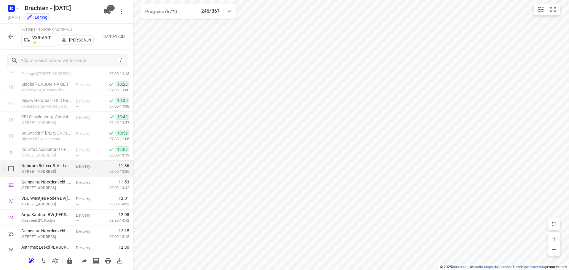
scroll to position [372, 0]
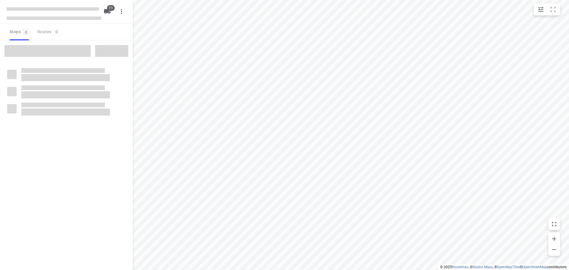
checkbox input "true"
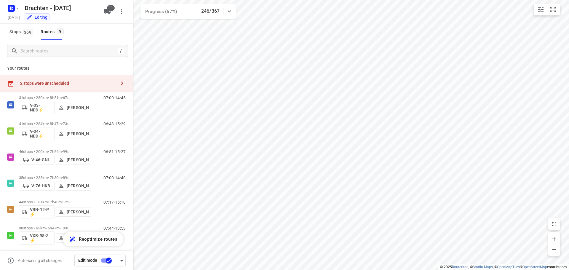
scroll to position [81, 0]
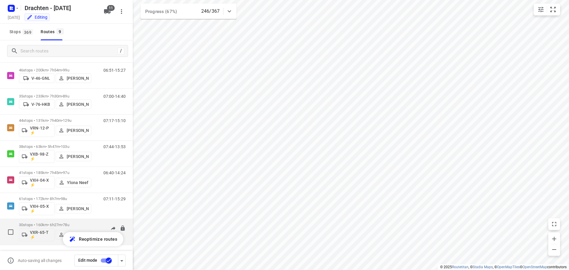
click at [96, 223] on div "07:10-13:38" at bounding box center [111, 234] width 30 height 22
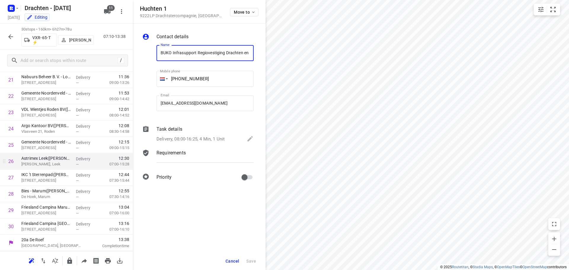
scroll to position [0, 70]
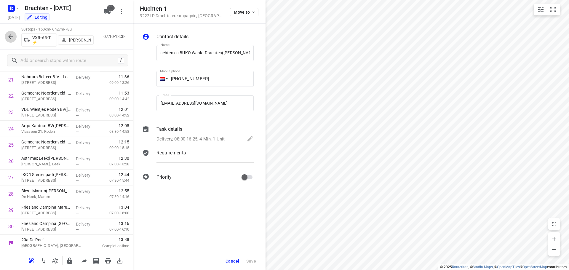
click at [10, 36] on icon "button" at bounding box center [10, 36] width 5 height 5
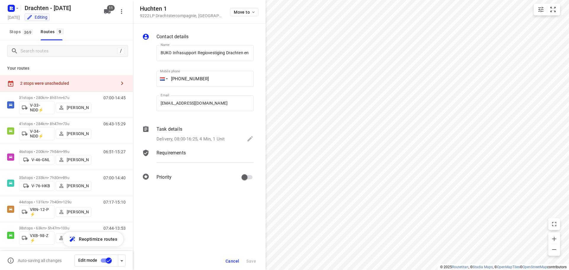
click at [47, 83] on div "2 stops were unscheduled" at bounding box center [68, 83] width 96 height 5
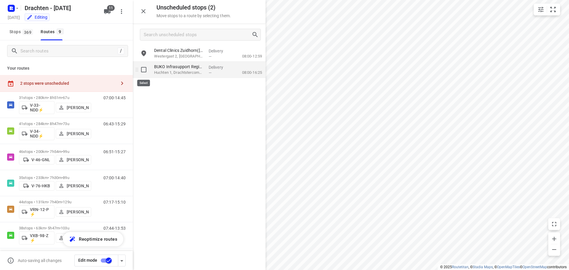
click at [145, 72] on input "grid" at bounding box center [144, 70] width 12 height 12
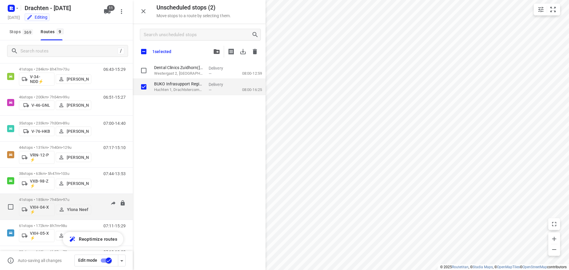
scroll to position [81, 0]
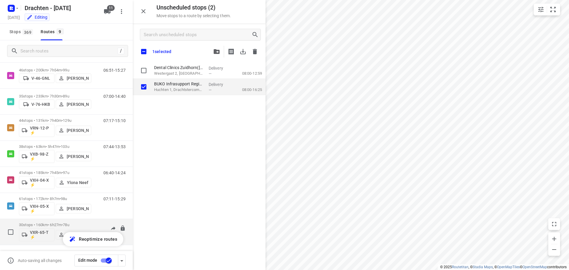
click at [84, 222] on div "30 stops • 160km • 6h27m • 78u VXR-65-T ⚡ Jurre Woudwijk" at bounding box center [55, 232] width 72 height 25
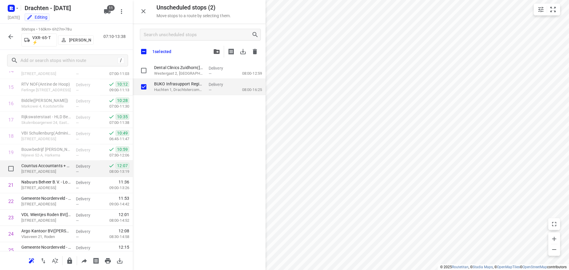
scroll to position [372, 0]
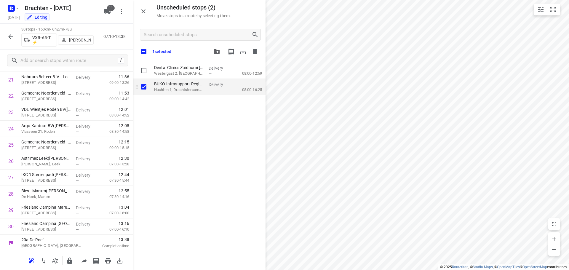
checkbox input "true"
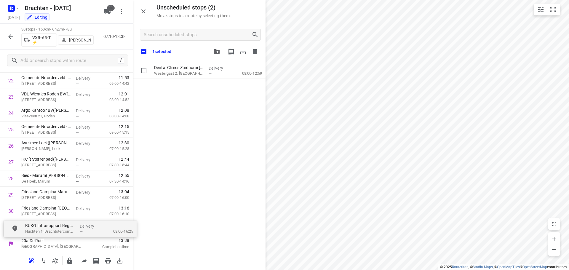
scroll to position [392, 0]
drag, startPoint x: 178, startPoint y: 86, endPoint x: 42, endPoint y: 223, distance: 193.8
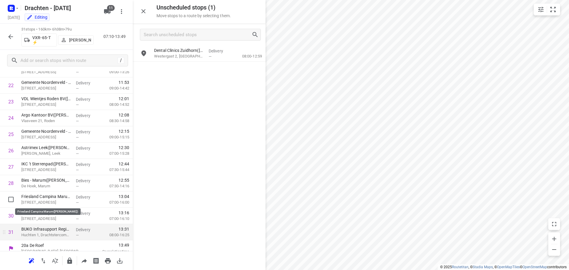
scroll to position [388, 0]
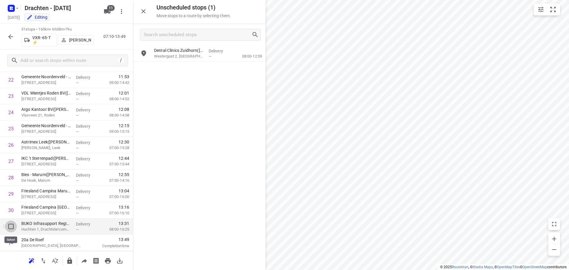
click at [11, 226] on input "checkbox" at bounding box center [11, 226] width 12 height 12
checkbox input "true"
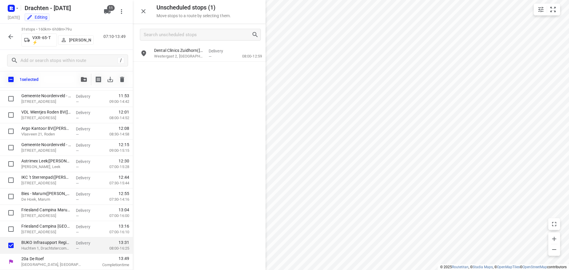
click at [81, 81] on icon "button" at bounding box center [84, 79] width 6 height 5
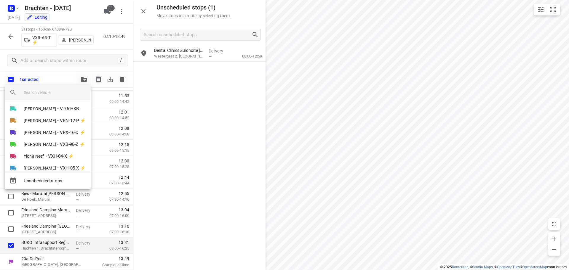
scroll to position [70, 0]
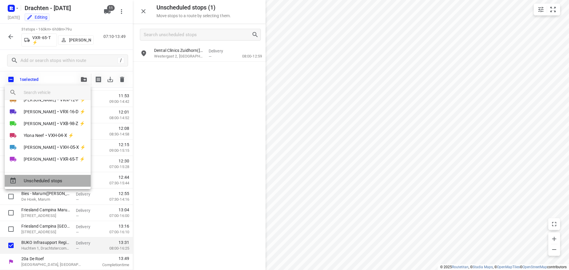
click at [48, 179] on span "Unscheduled stops" at bounding box center [55, 180] width 62 height 7
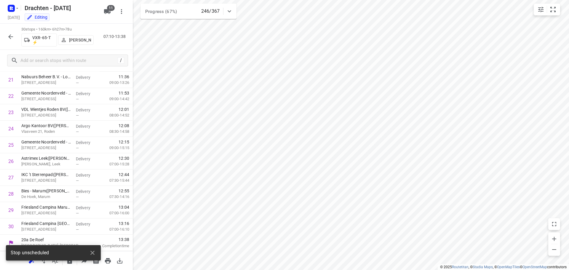
scroll to position [372, 0]
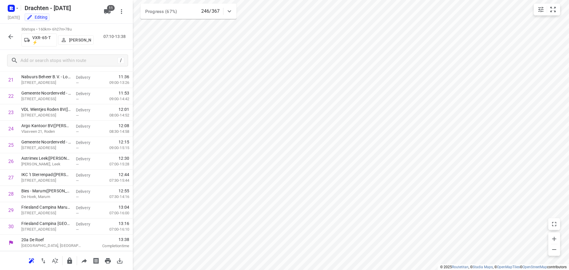
click at [12, 36] on icon "button" at bounding box center [10, 36] width 7 height 7
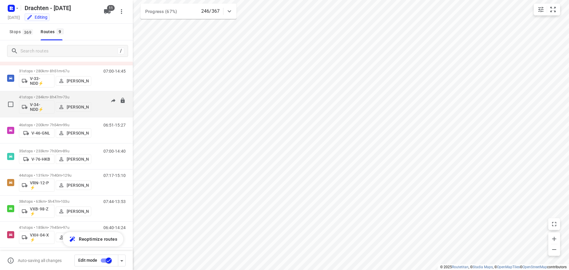
scroll to position [0, 0]
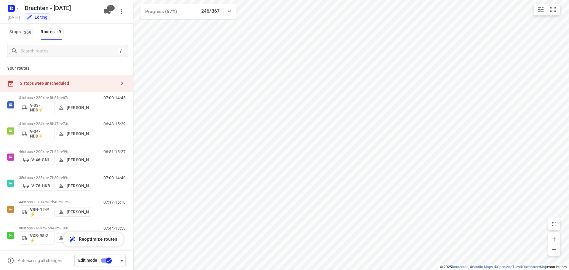
click at [84, 84] on div "2 stops were unscheduled" at bounding box center [68, 83] width 96 height 5
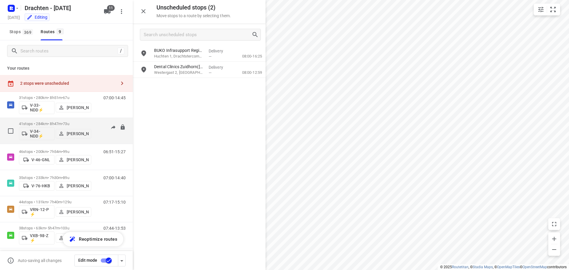
scroll to position [81, 0]
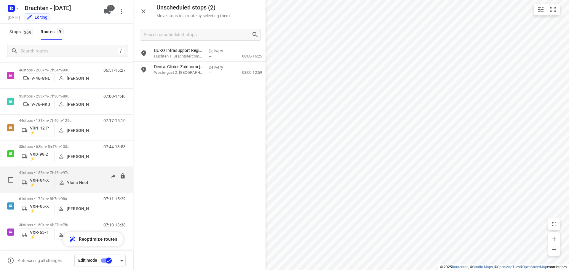
click at [63, 170] on span "•" at bounding box center [62, 172] width 1 height 4
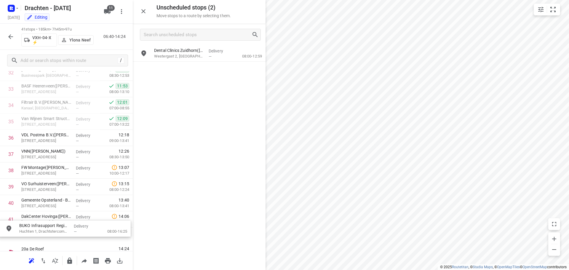
scroll to position [572, 0]
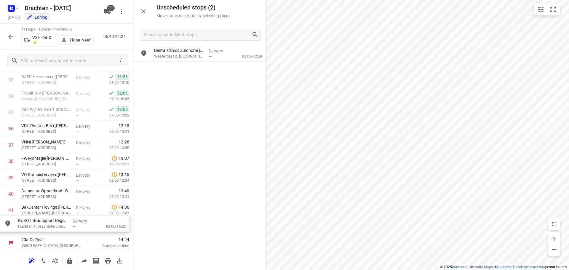
drag, startPoint x: 190, startPoint y: 58, endPoint x: 53, endPoint y: 228, distance: 218.7
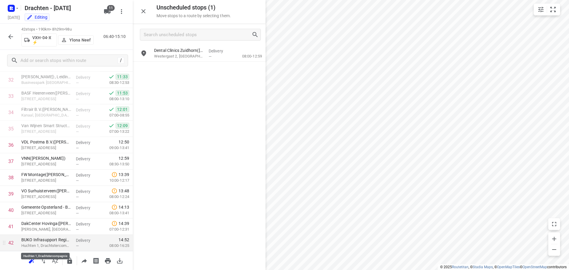
click at [62, 245] on p "Huchten 1, Drachtstercompagnie" at bounding box center [46, 246] width 50 height 6
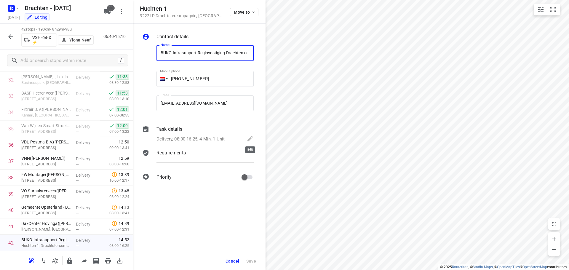
click at [248, 136] on icon at bounding box center [250, 138] width 7 height 7
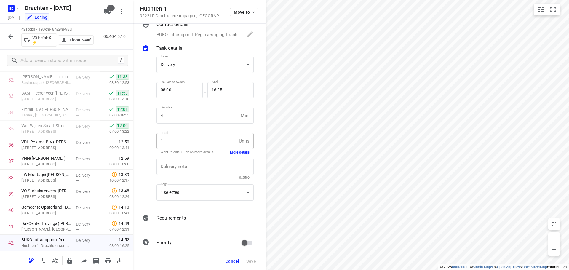
scroll to position [18, 0]
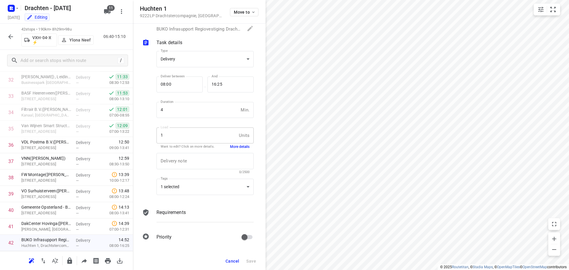
click at [240, 146] on button "More details" at bounding box center [240, 146] width 20 height 5
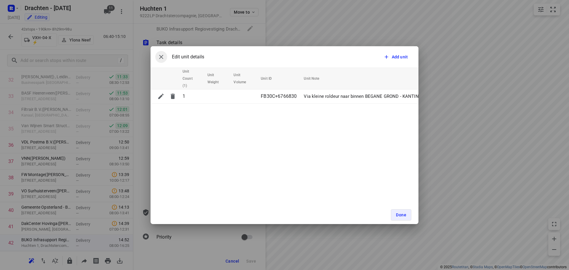
click at [159, 55] on icon "button" at bounding box center [161, 56] width 7 height 7
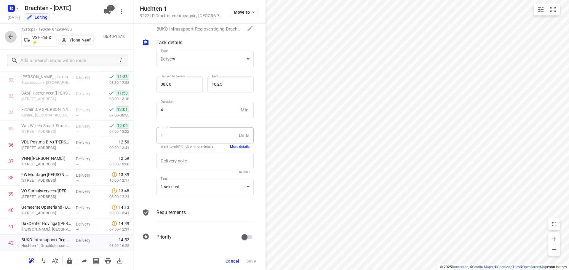
click at [13, 38] on icon "button" at bounding box center [10, 36] width 7 height 7
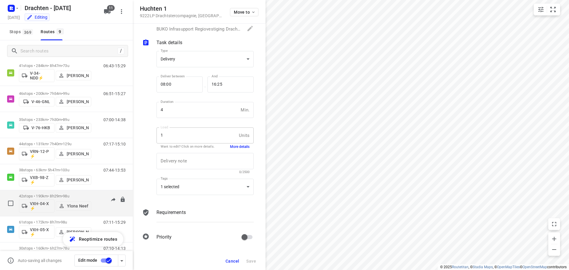
scroll to position [81, 0]
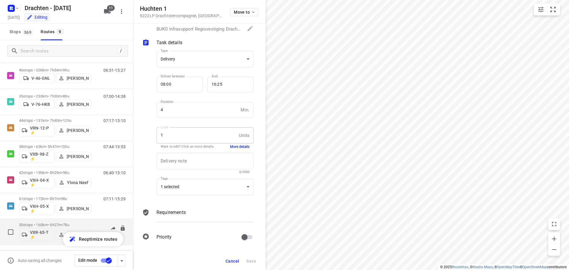
click at [59, 224] on p "30 stops • 160km • 6h27m • 78u" at bounding box center [55, 225] width 72 height 4
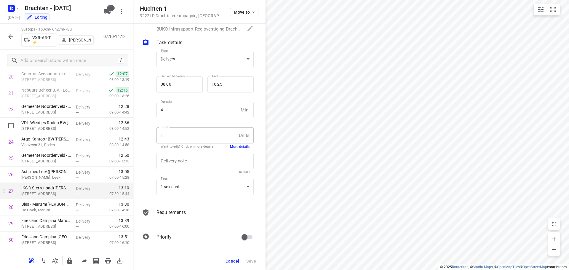
scroll to position [372, 0]
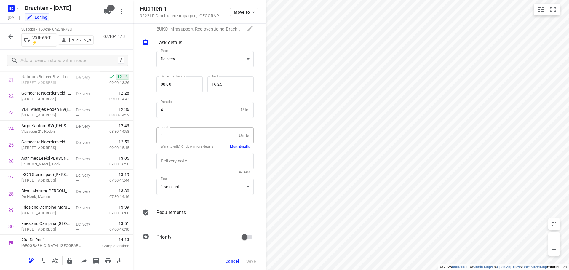
click at [235, 257] on button "Cancel" at bounding box center [232, 261] width 18 height 11
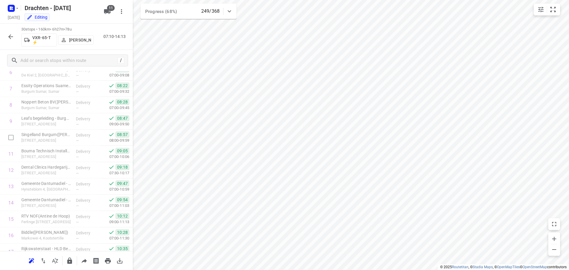
scroll to position [0, 0]
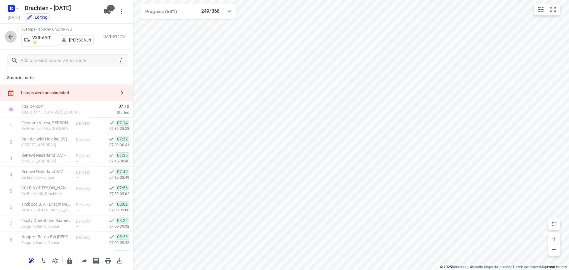
click at [11, 38] on icon "button" at bounding box center [10, 36] width 5 height 5
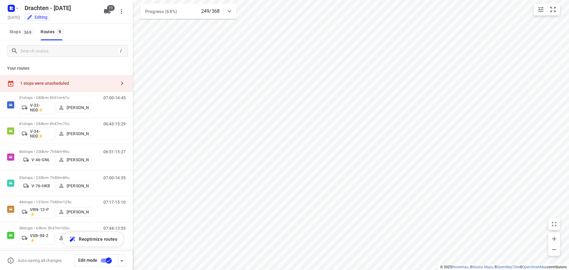
click at [98, 83] on div "1 stops were unscheduled" at bounding box center [68, 83] width 96 height 5
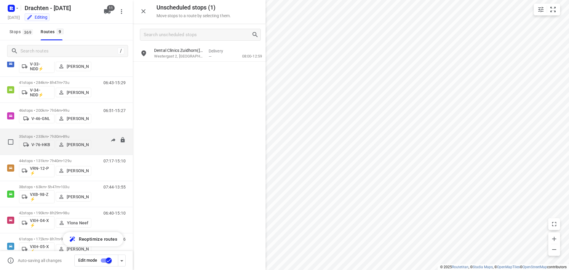
scroll to position [81, 0]
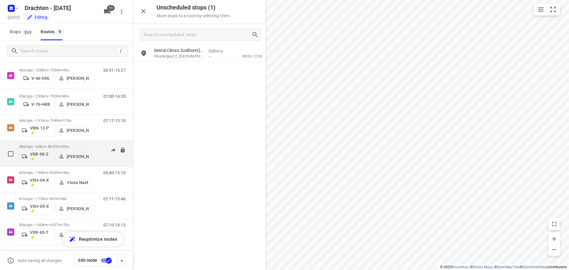
click at [69, 146] on span "103u" at bounding box center [65, 146] width 9 height 4
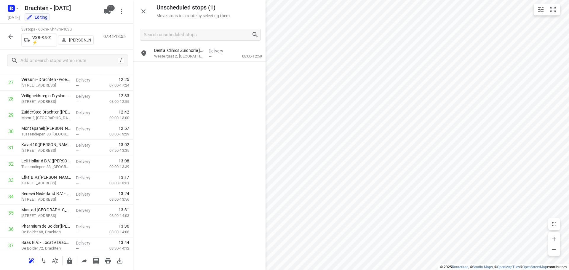
scroll to position [413, 0]
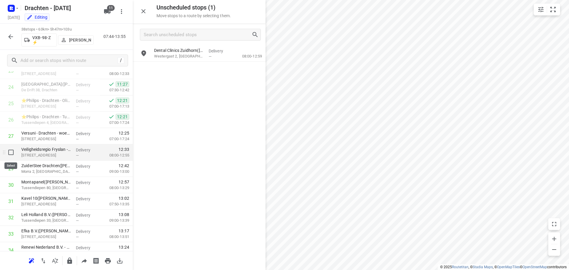
click at [11, 153] on input "checkbox" at bounding box center [11, 152] width 12 height 12
checkbox input "true"
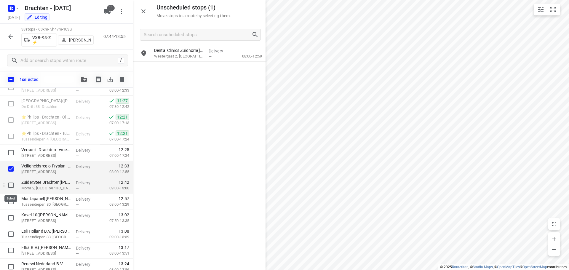
click at [9, 185] on input "checkbox" at bounding box center [11, 185] width 12 height 12
checkbox input "true"
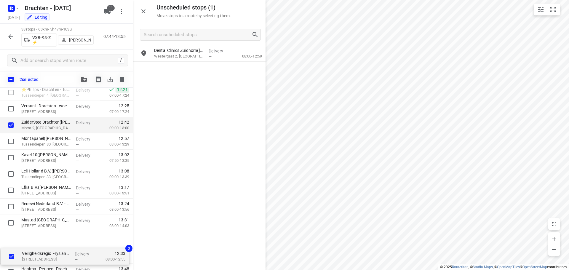
scroll to position [500, 0]
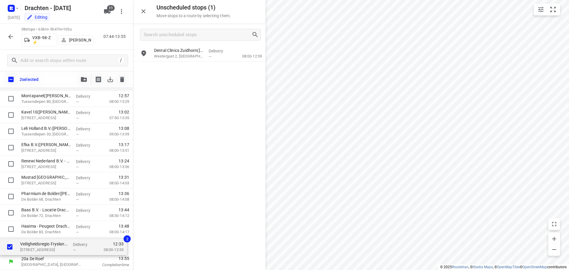
drag, startPoint x: 39, startPoint y: 167, endPoint x: 39, endPoint y: 247, distance: 80.3
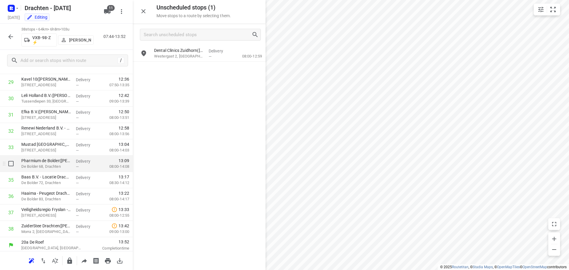
scroll to position [470, 0]
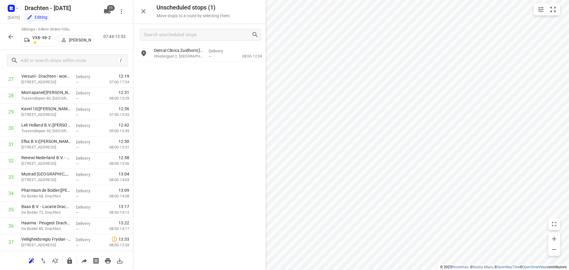
click at [12, 37] on icon "button" at bounding box center [10, 36] width 5 height 5
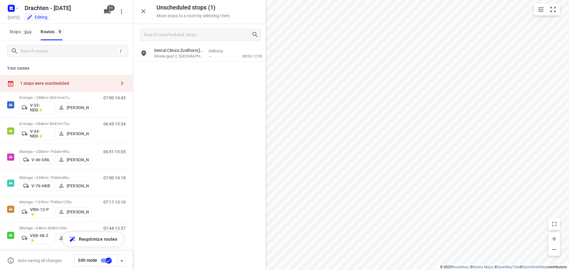
scroll to position [81, 0]
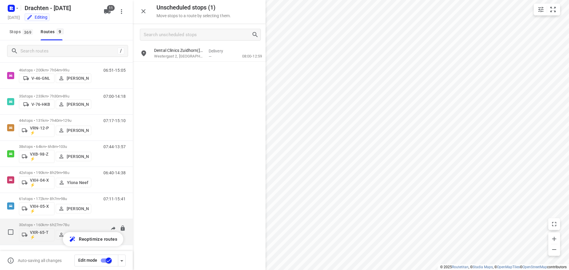
click at [90, 223] on p "30 stops • 160km • 6h27m • 78u" at bounding box center [55, 225] width 72 height 4
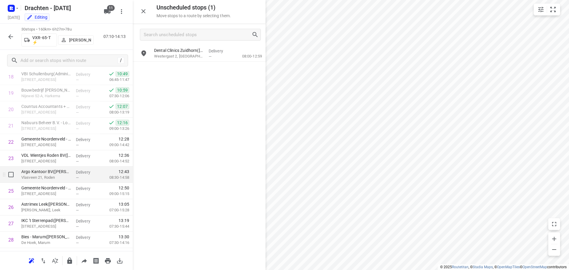
scroll to position [372, 0]
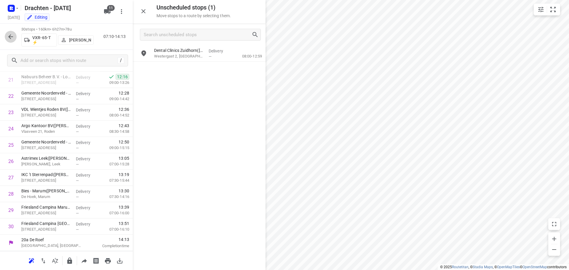
click at [14, 37] on button "button" at bounding box center [11, 37] width 12 height 12
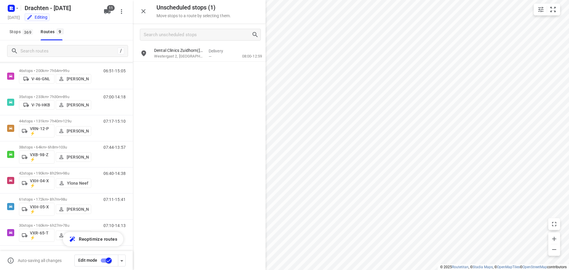
scroll to position [81, 0]
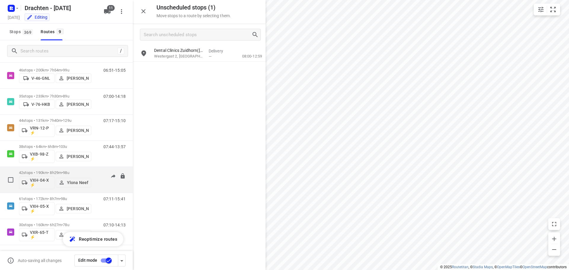
click at [63, 171] on span "•" at bounding box center [62, 172] width 1 height 4
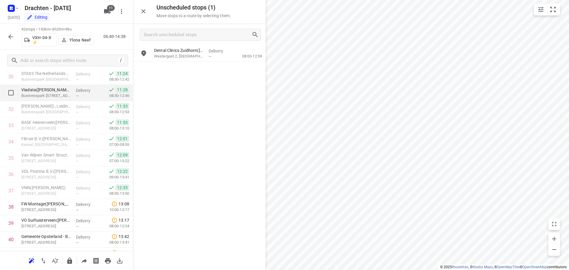
scroll to position [567, 0]
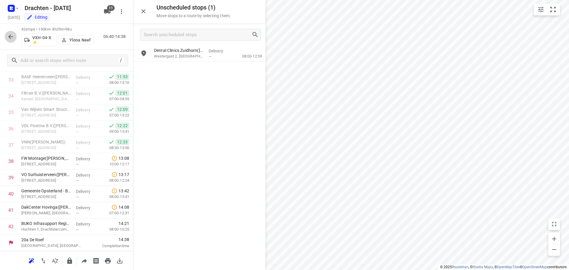
click at [10, 36] on icon "button" at bounding box center [10, 36] width 7 height 7
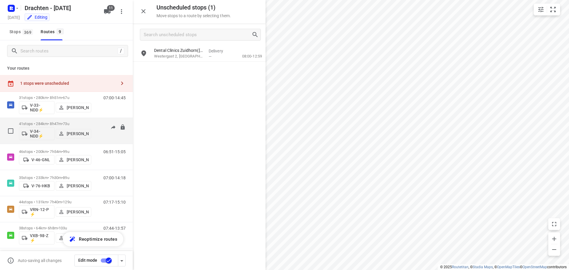
scroll to position [81, 0]
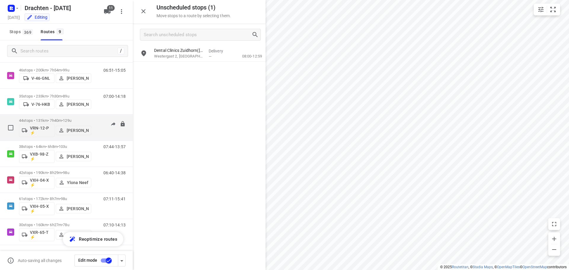
click at [52, 120] on p "44 stops • 131km • 7h40m • 129u" at bounding box center [55, 120] width 72 height 4
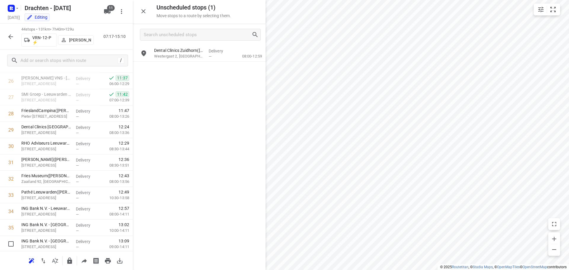
scroll to position [452, 0]
click at [8, 36] on icon "button" at bounding box center [10, 36] width 7 height 7
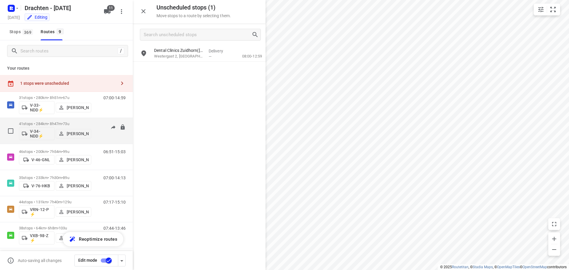
scroll to position [81, 0]
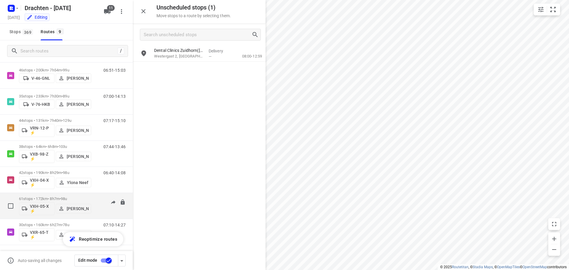
click at [61, 198] on span "•" at bounding box center [60, 198] width 1 height 4
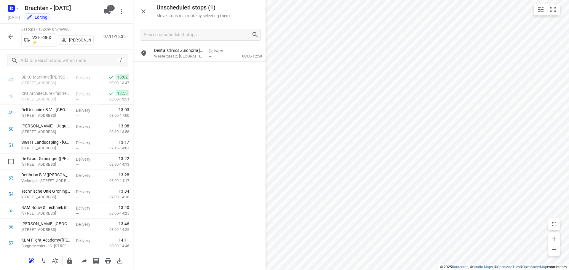
scroll to position [770, 0]
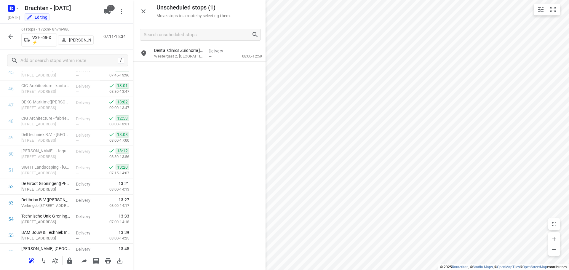
click at [13, 36] on icon "button" at bounding box center [10, 36] width 7 height 7
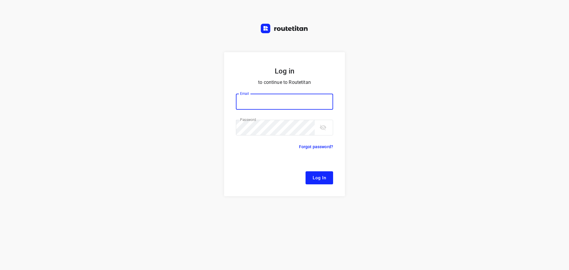
type input "remco@fruitopjewerk.nl"
click at [318, 174] on span "Log In" at bounding box center [319, 178] width 13 height 8
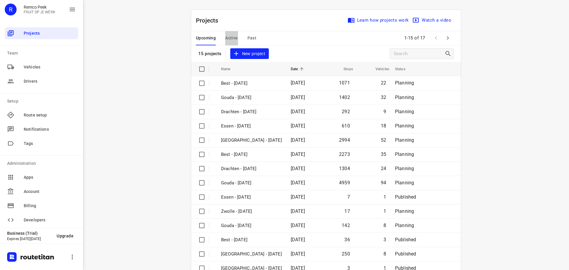
click at [229, 35] on span "Active" at bounding box center [231, 37] width 12 height 7
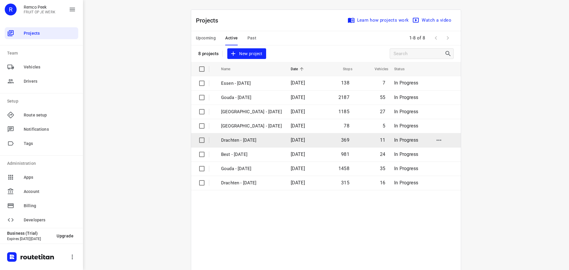
click at [255, 140] on p "Drachten - [DATE]" at bounding box center [251, 140] width 61 height 7
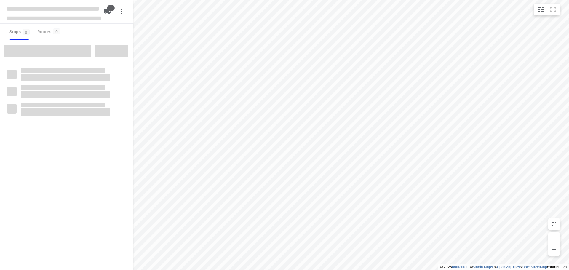
checkbox input "true"
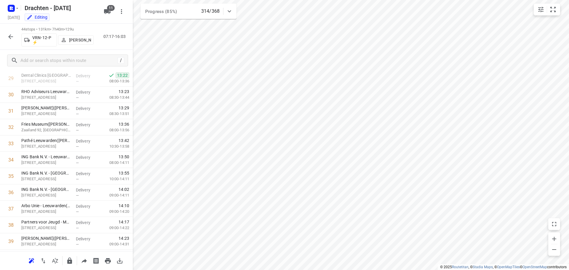
scroll to position [600, 0]
click at [9, 37] on icon "button" at bounding box center [10, 36] width 5 height 5
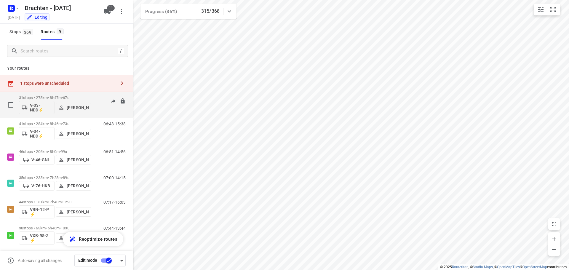
click at [56, 98] on p "31 stops • 278km • 8h47m • 67u" at bounding box center [55, 97] width 72 height 4
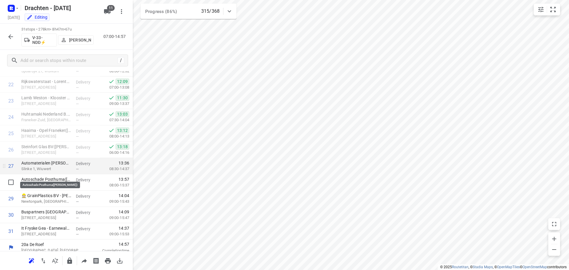
scroll to position [388, 0]
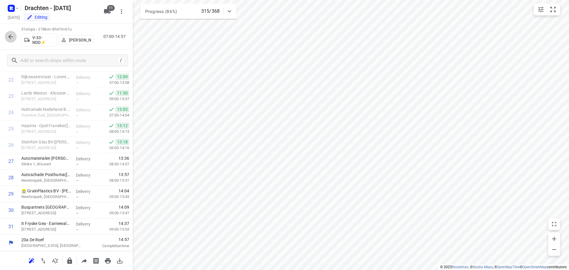
click at [12, 38] on icon "button" at bounding box center [10, 36] width 7 height 7
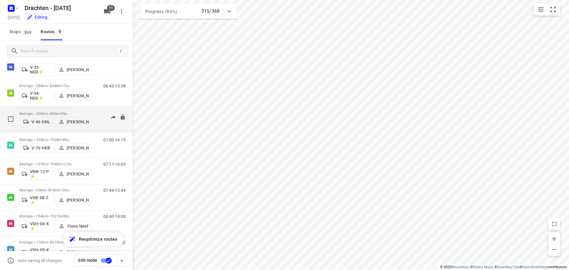
scroll to position [81, 0]
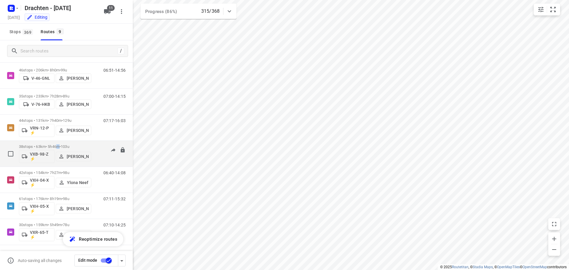
click at [61, 144] on p "38 stops • 63km • 5h46m • 103u" at bounding box center [55, 146] width 72 height 4
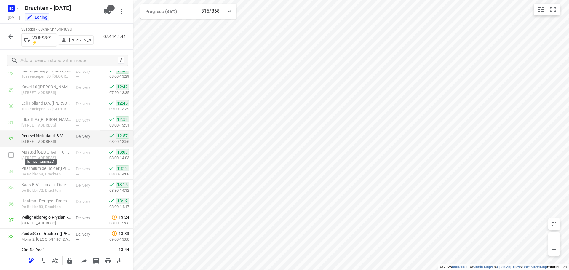
scroll to position [502, 0]
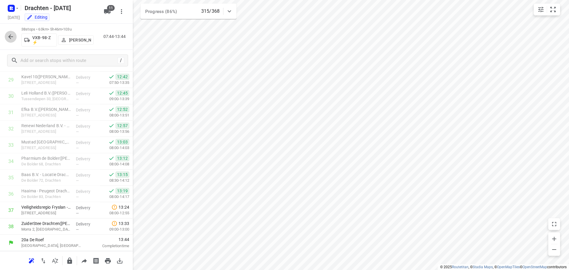
click at [12, 38] on icon "button" at bounding box center [10, 36] width 7 height 7
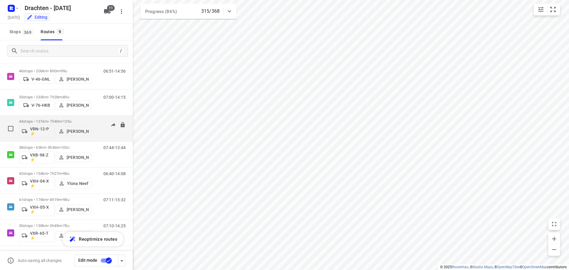
scroll to position [81, 0]
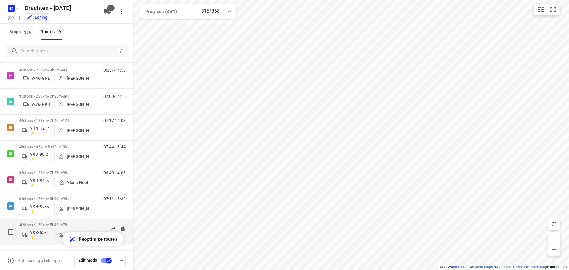
click at [54, 224] on p "30 stops • 159km • 5h49m • 78u" at bounding box center [55, 225] width 72 height 4
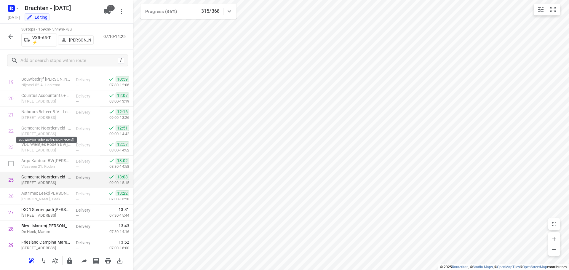
scroll to position [372, 0]
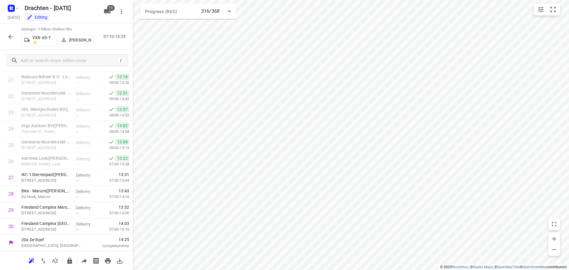
click at [15, 38] on button "button" at bounding box center [11, 37] width 12 height 12
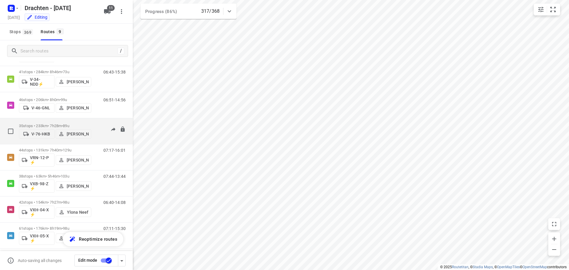
scroll to position [0, 0]
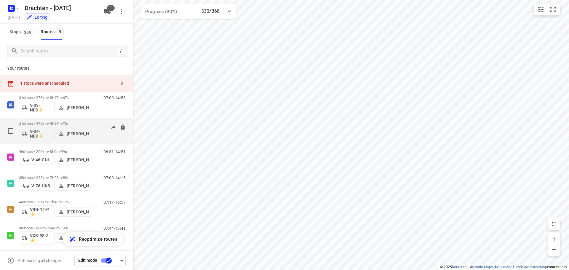
click at [53, 123] on p "41 stops • 284km • 8h46m • 73u" at bounding box center [55, 123] width 72 height 4
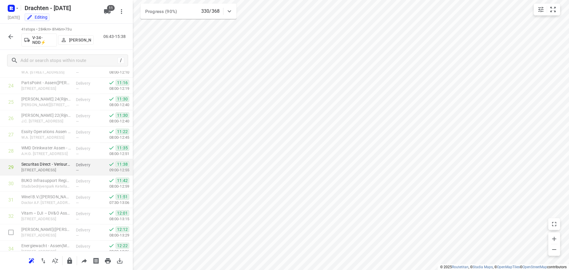
scroll to position [551, 0]
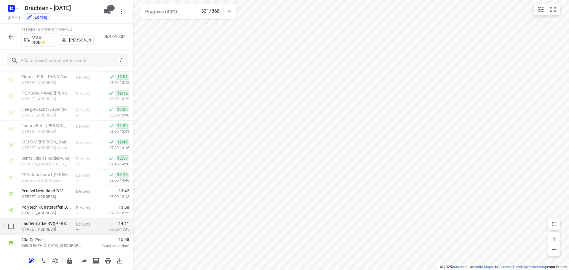
click at [59, 230] on p "Veenweg 23a, Ter Apel" at bounding box center [46, 229] width 50 height 6
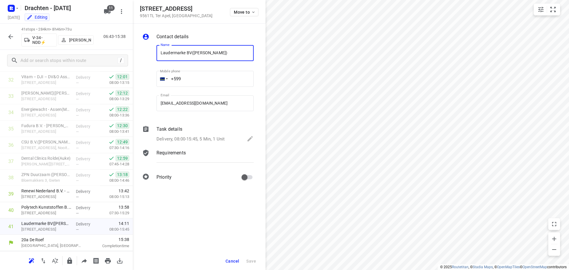
click at [254, 140] on div "Task details Delivery, 08:00-15:45, 5 Min, 1 Unit" at bounding box center [205, 134] width 100 height 20
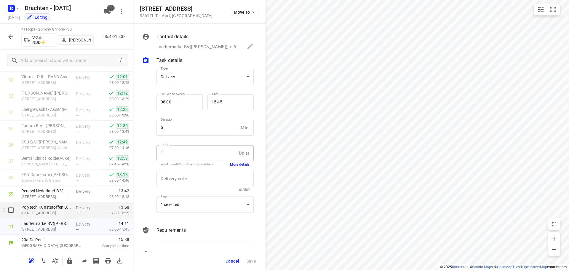
click at [77, 211] on div "—" at bounding box center [87, 213] width 22 height 4
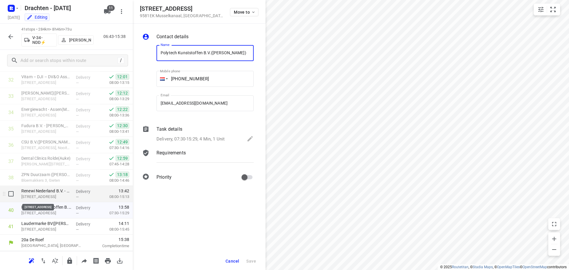
click at [52, 197] on p "Industriestraat 34, Stadskanaal" at bounding box center [46, 197] width 50 height 6
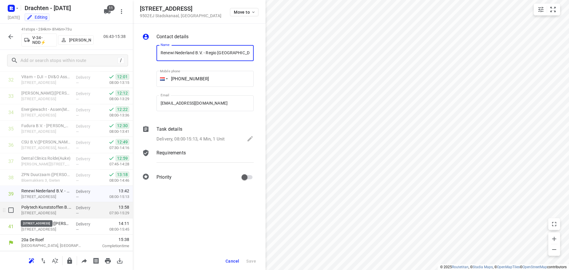
click at [65, 212] on p "Nijverheidslaan 56, Musselkanaal" at bounding box center [46, 213] width 50 height 6
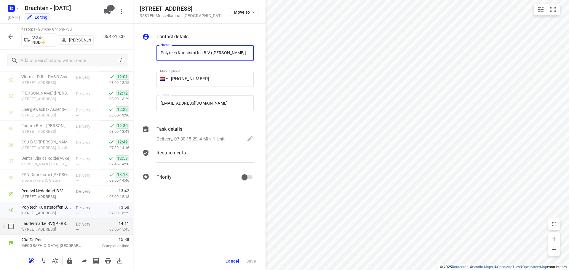
click at [71, 231] on div "Laudermarke BV(Dominique Haarhuis) Veenweg 23a, Ter Apel" at bounding box center [46, 226] width 55 height 16
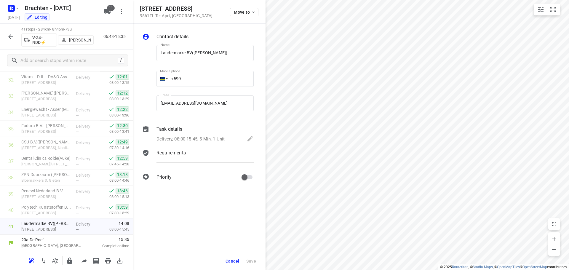
drag, startPoint x: 6, startPoint y: 32, endPoint x: 10, endPoint y: 33, distance: 4.2
click at [9, 33] on div at bounding box center [11, 37] width 12 height 12
click at [11, 33] on icon "button" at bounding box center [10, 36] width 7 height 7
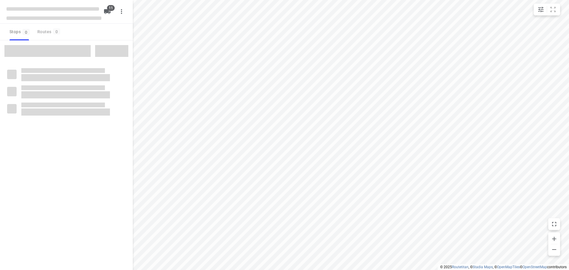
checkbox input "true"
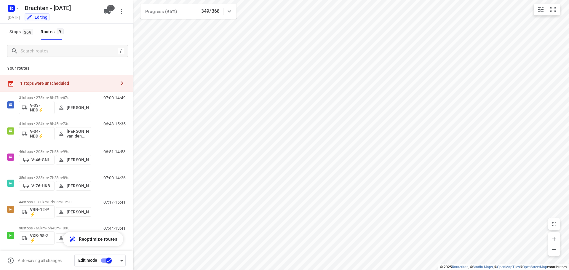
click at [70, 82] on div "1 stops were unscheduled" at bounding box center [68, 83] width 96 height 5
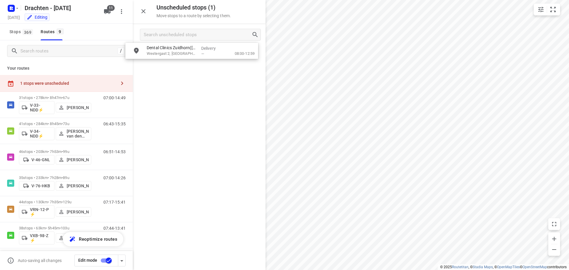
drag, startPoint x: 160, startPoint y: 54, endPoint x: 153, endPoint y: 50, distance: 8.2
click at [201, 52] on p "Dental Clinics Zuidhorn([PERSON_NAME])" at bounding box center [179, 50] width 50 height 6
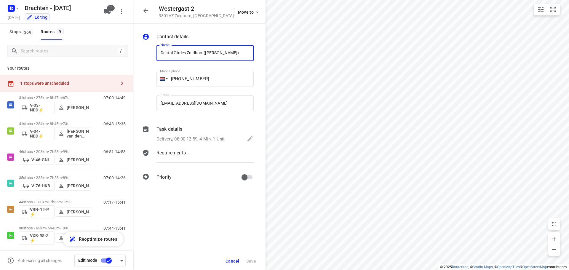
drag, startPoint x: 204, startPoint y: 54, endPoint x: 149, endPoint y: 53, distance: 55.1
click at [149, 53] on div "Name Dental Clinics Zuidhorn([PERSON_NAME]) Name Mobile phone [PHONE_NUMBER] ​ …" at bounding box center [198, 79] width 114 height 78
